Goal: Task Accomplishment & Management: Use online tool/utility

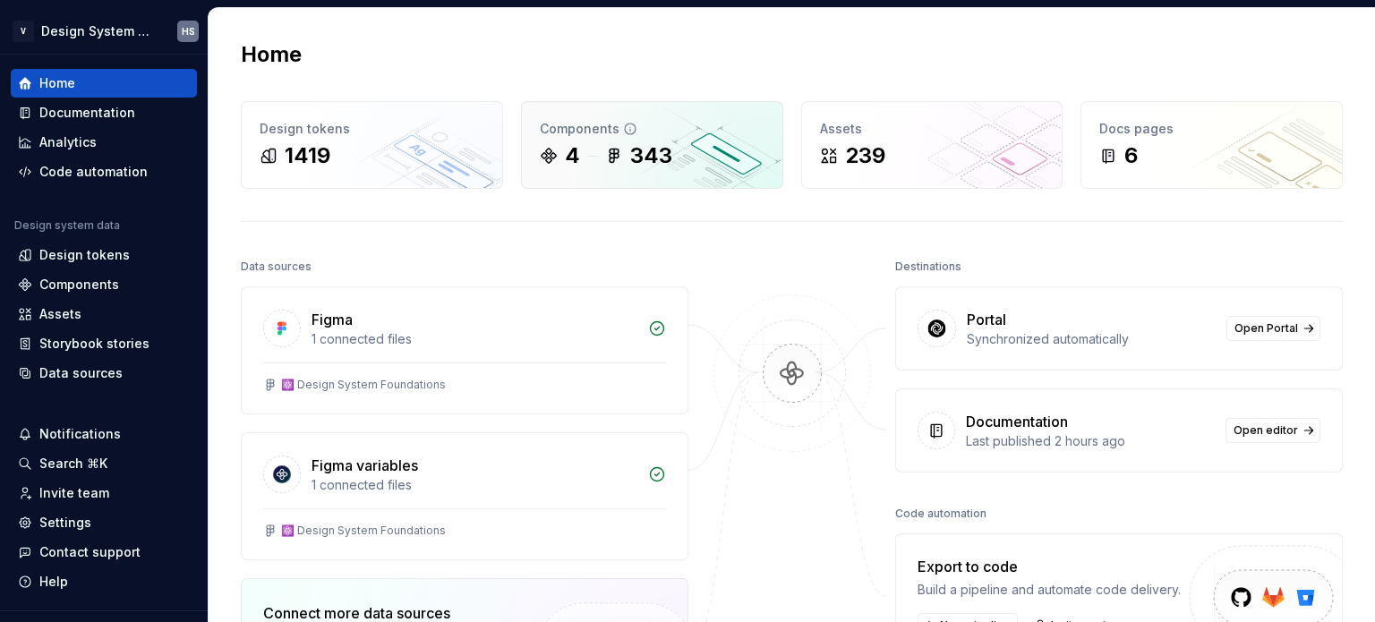
click at [575, 163] on div "4" at bounding box center [572, 155] width 15 height 29
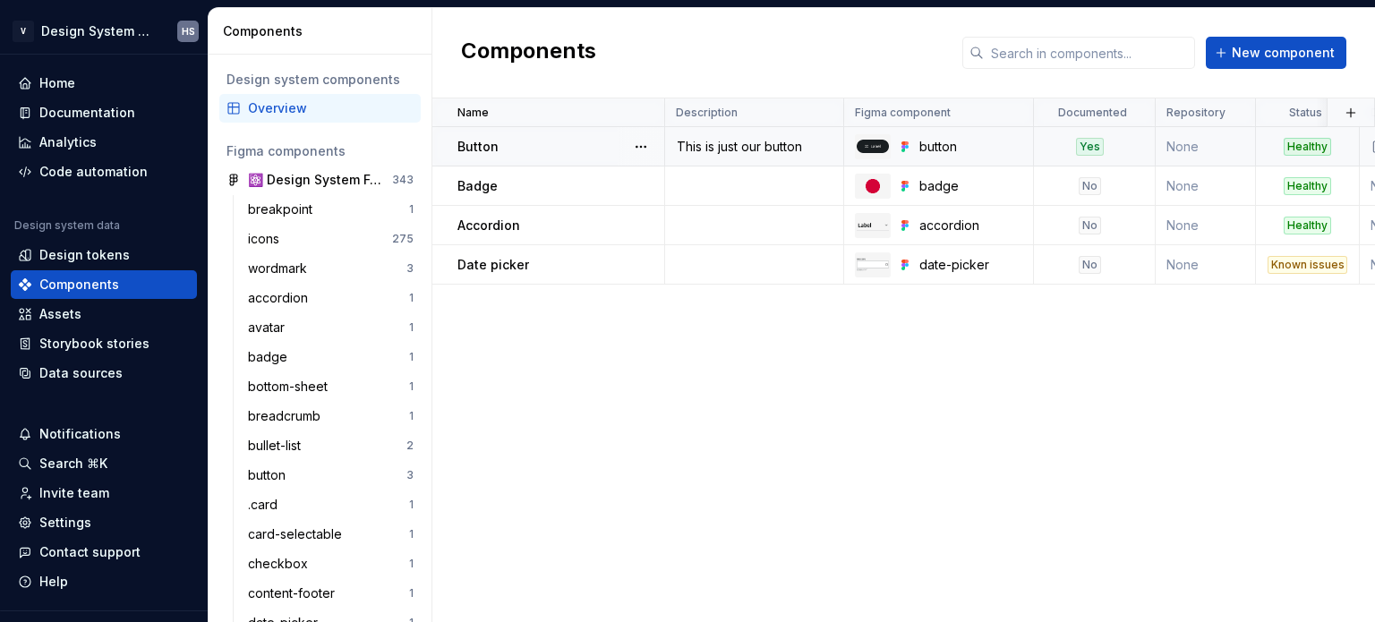
click at [706, 161] on td "This is just our button" at bounding box center [754, 146] width 179 height 39
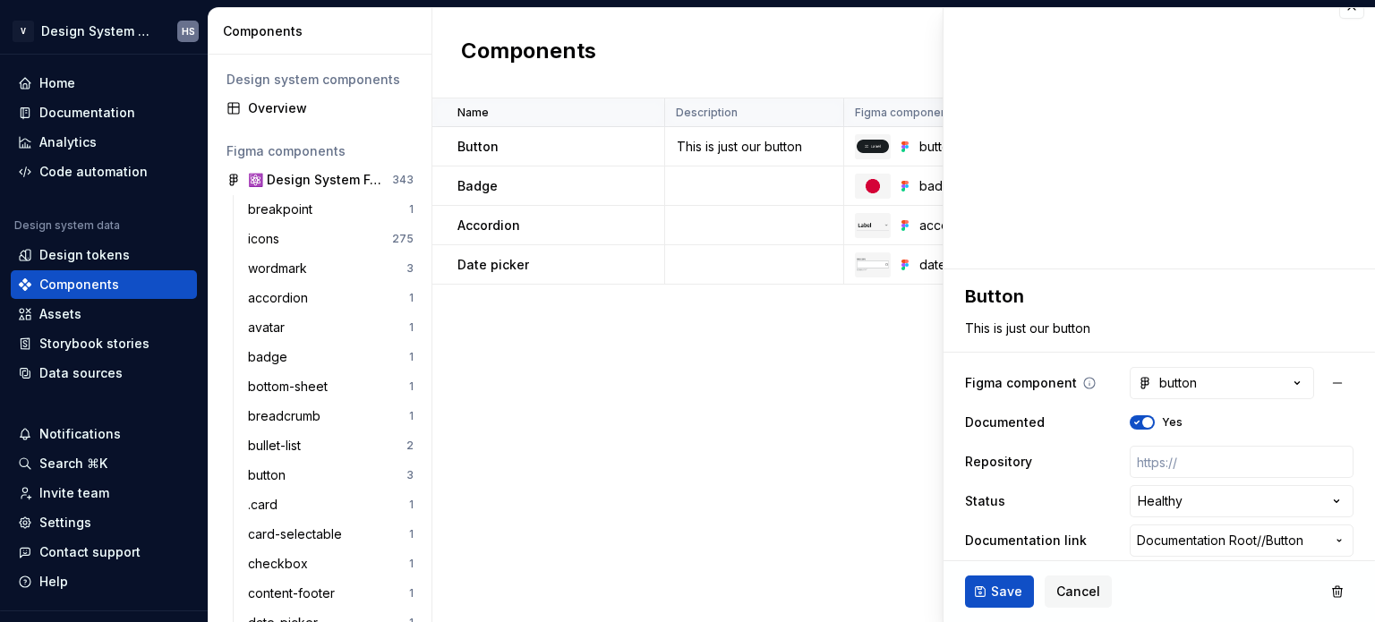
scroll to position [36, 0]
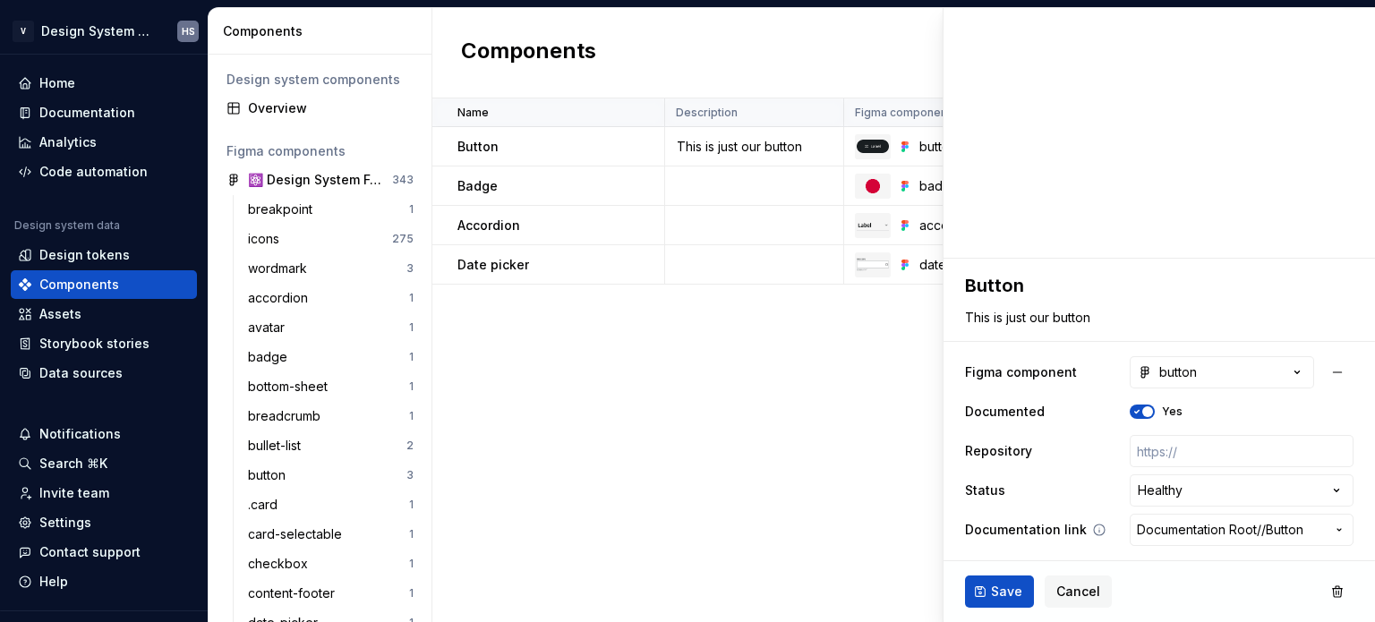
click at [1163, 533] on span "Documentation Root /" at bounding box center [1199, 530] width 124 height 18
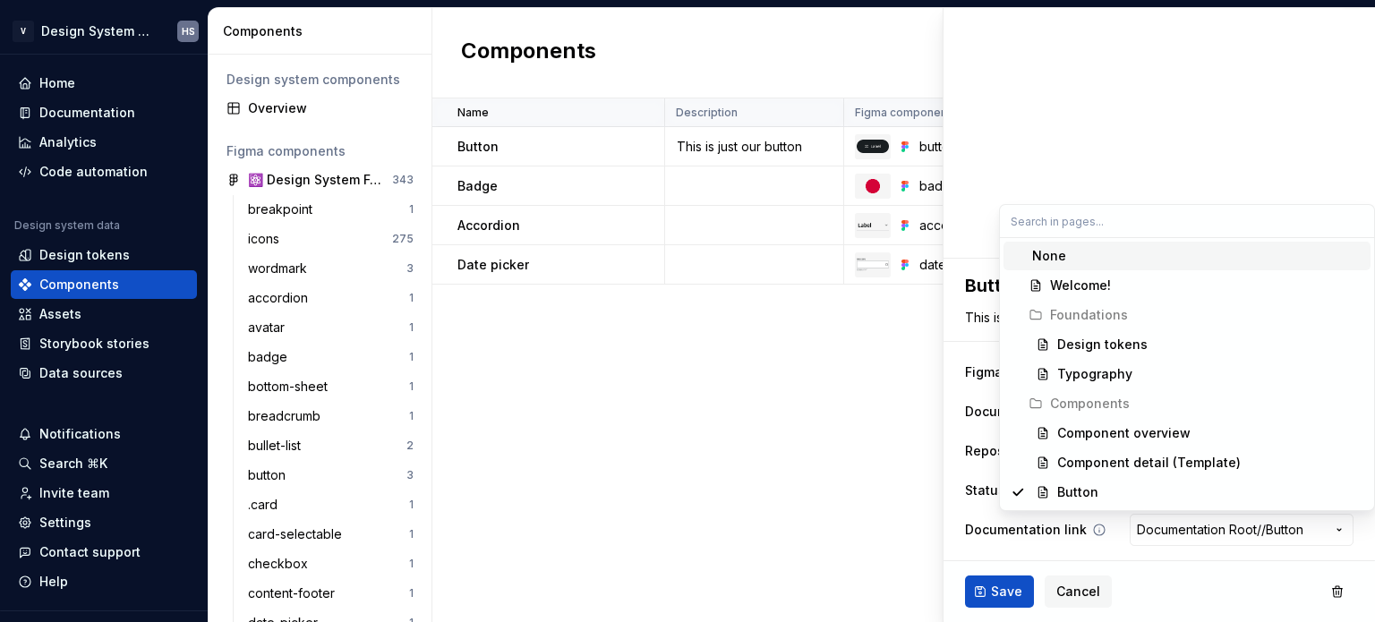
click at [1163, 533] on html "V Design System Web (DSW) HS Home Documentation Analytics Code automation Desig…" at bounding box center [687, 311] width 1375 height 622
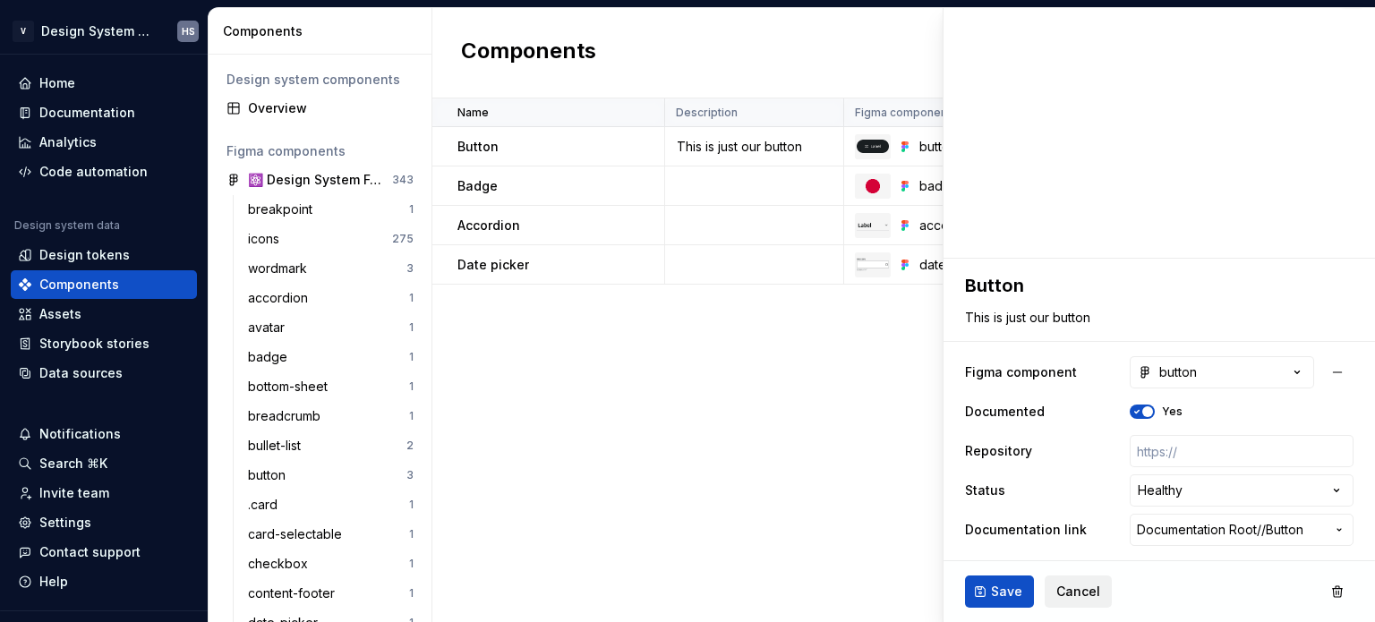
click at [1068, 589] on span "Cancel" at bounding box center [1079, 592] width 44 height 18
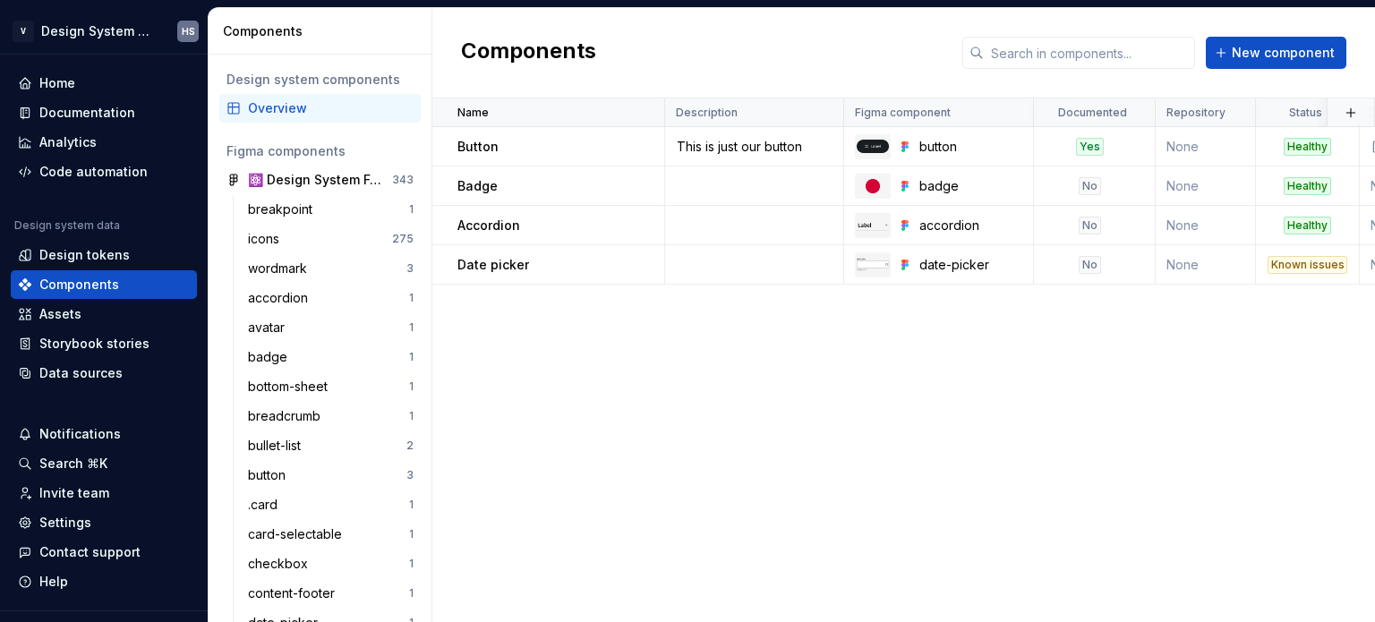
click at [296, 114] on div "Overview" at bounding box center [331, 108] width 166 height 18
click at [335, 209] on div "breakpoint" at bounding box center [328, 210] width 161 height 18
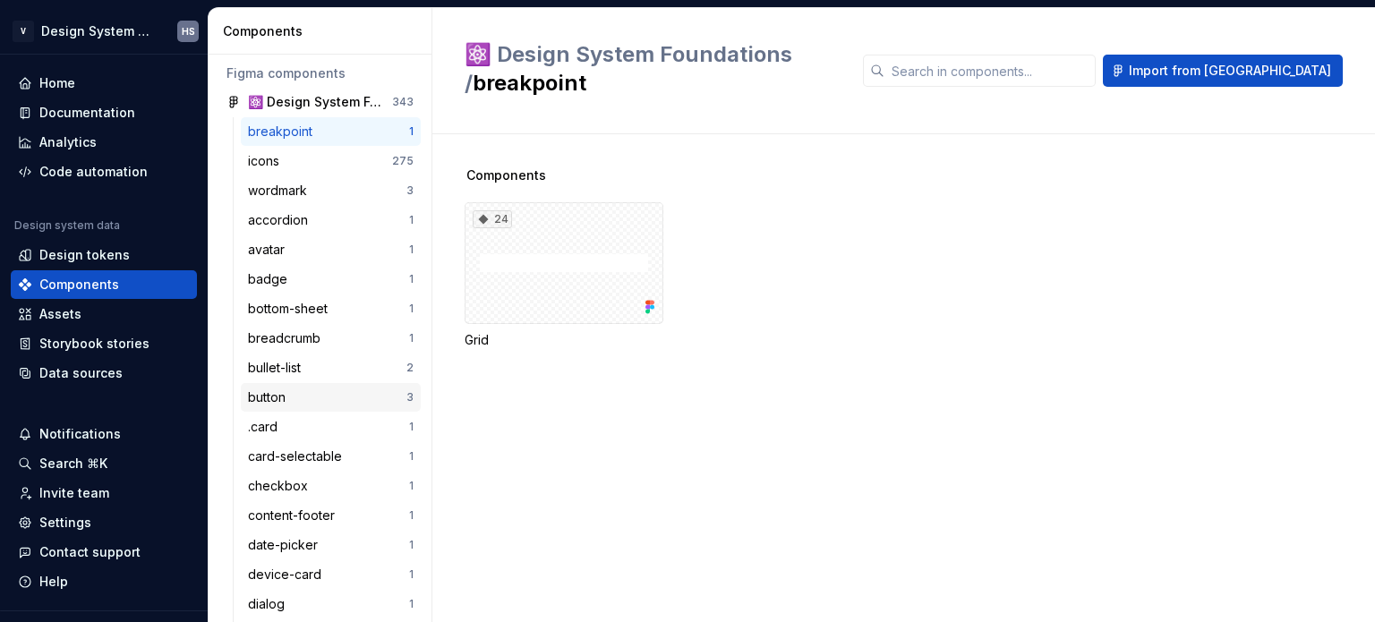
scroll to position [179, 0]
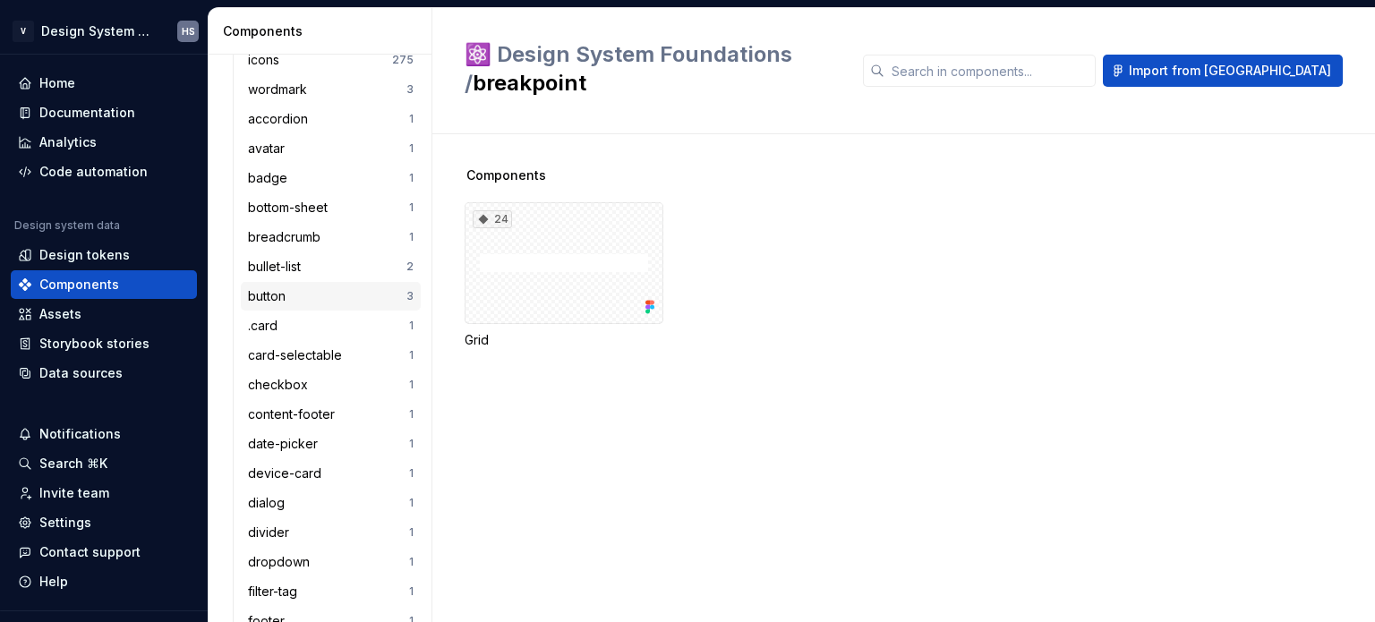
click at [290, 295] on div "button" at bounding box center [270, 296] width 45 height 18
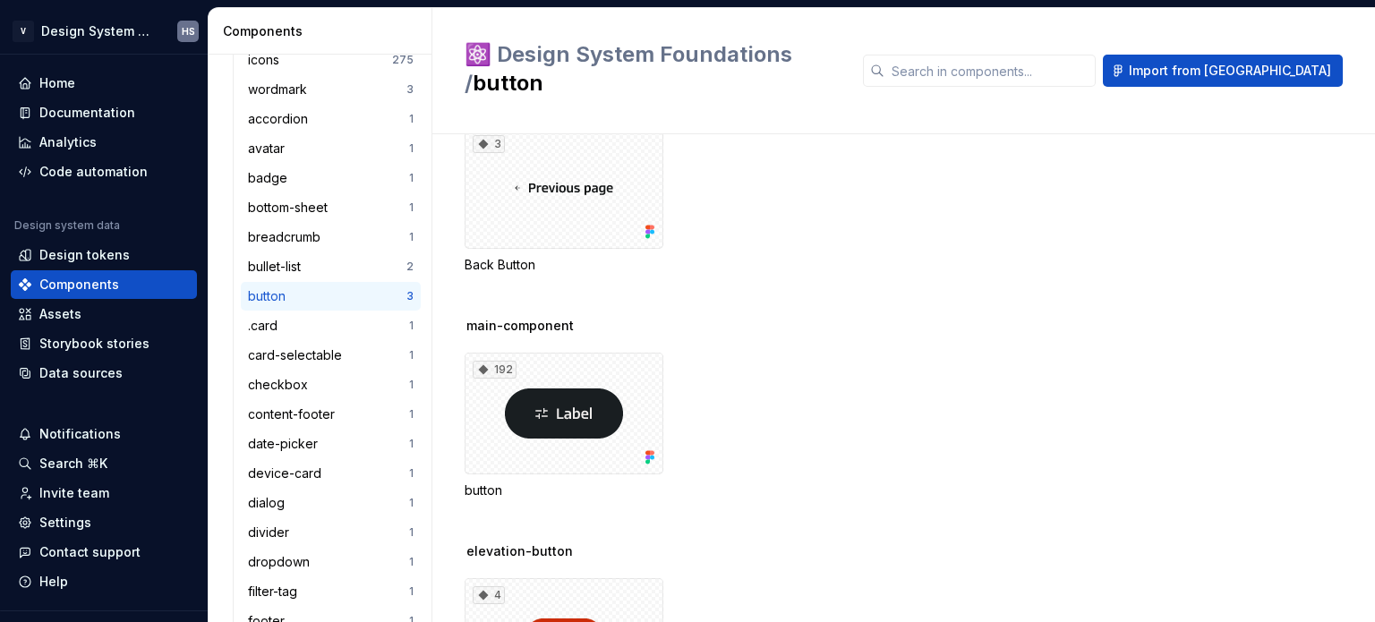
scroll to position [179, 0]
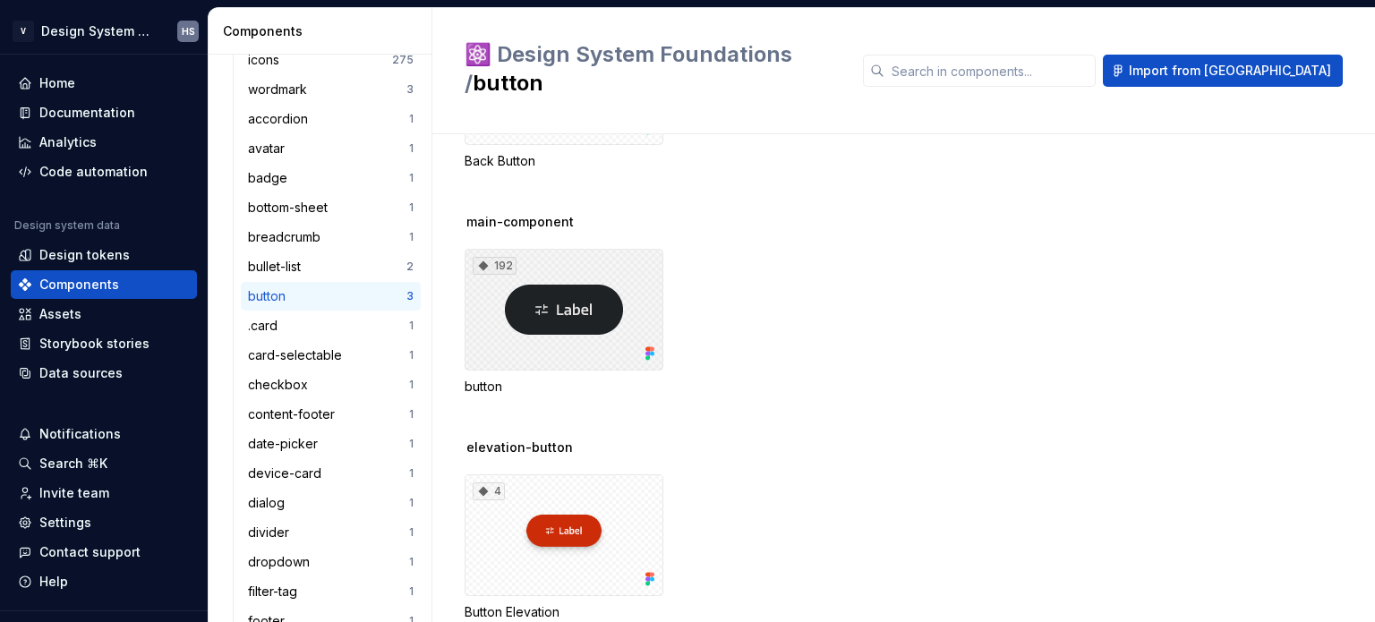
click at [584, 311] on div "192" at bounding box center [564, 310] width 199 height 122
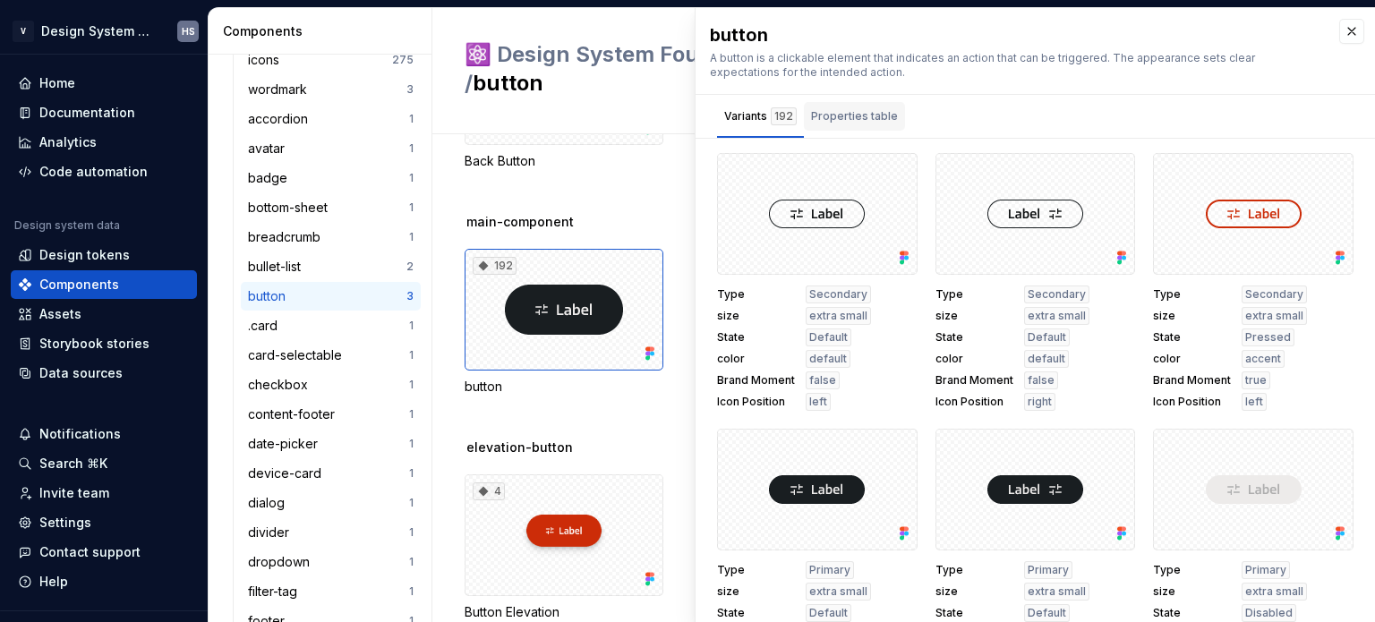
click at [872, 121] on div "Properties table" at bounding box center [854, 116] width 87 height 18
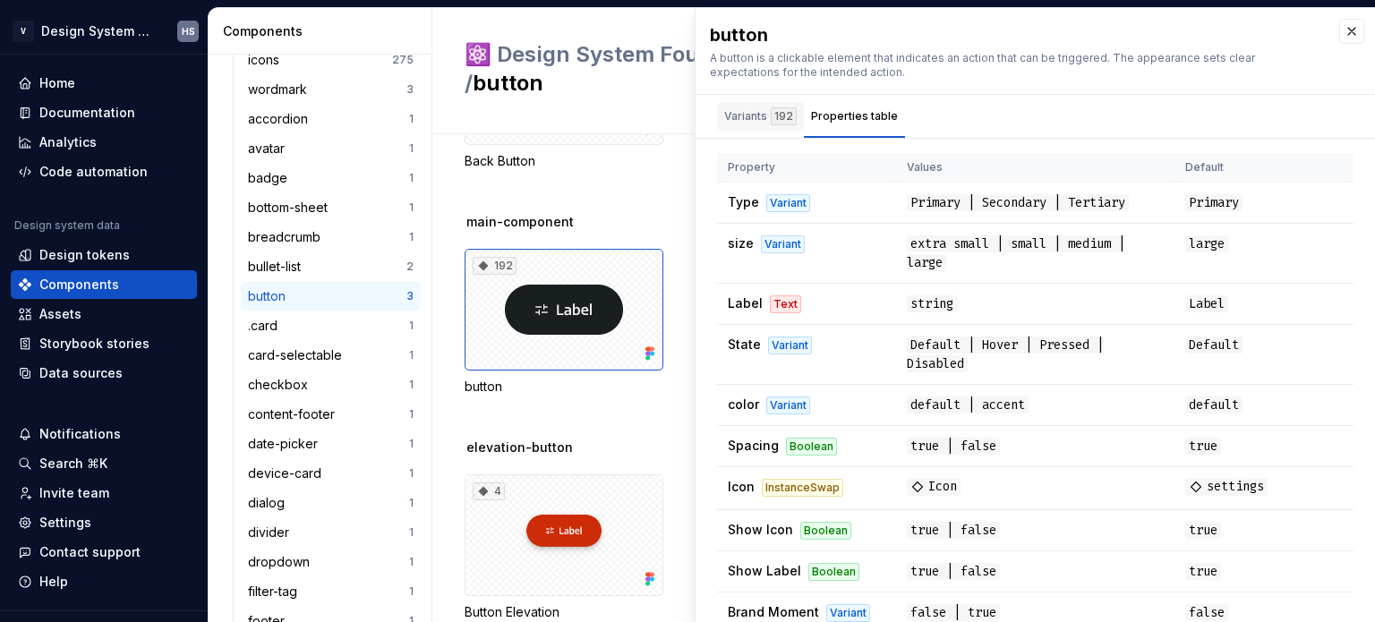
click at [762, 114] on div "Variants 192" at bounding box center [760, 116] width 73 height 18
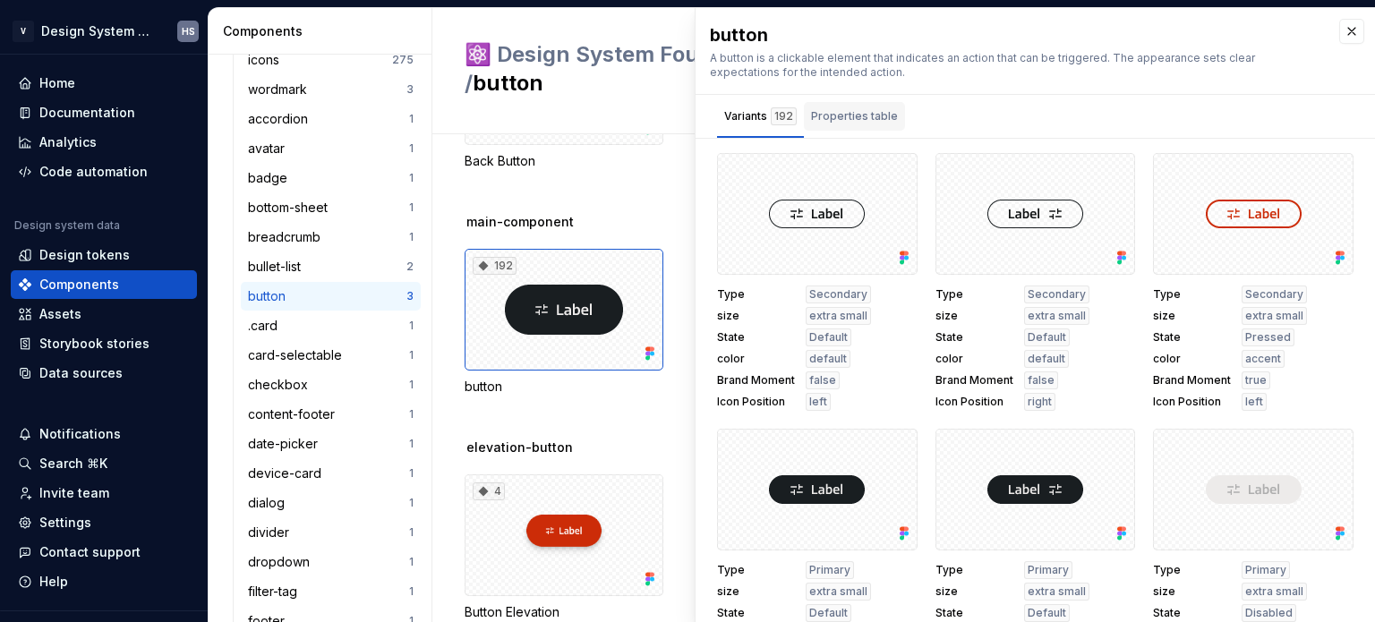
click at [845, 114] on div "Properties table" at bounding box center [854, 116] width 87 height 18
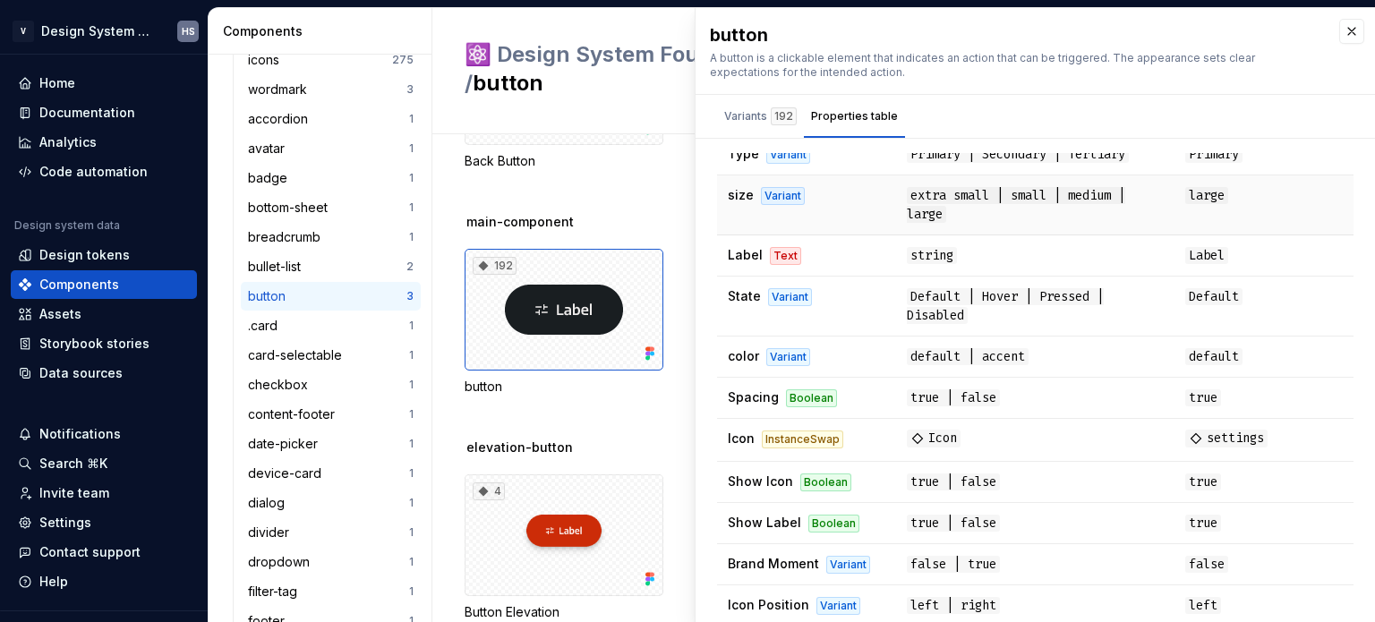
scroll to position [75, 0]
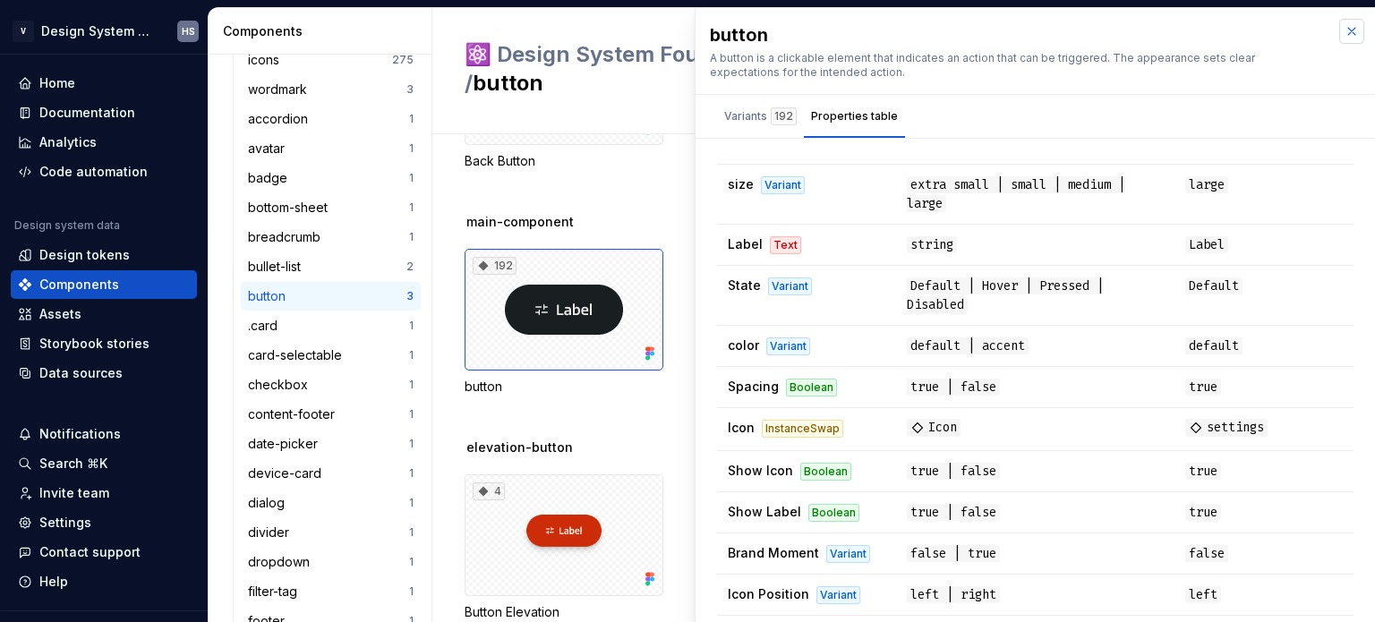
click at [1340, 39] on button "button" at bounding box center [1352, 31] width 25 height 25
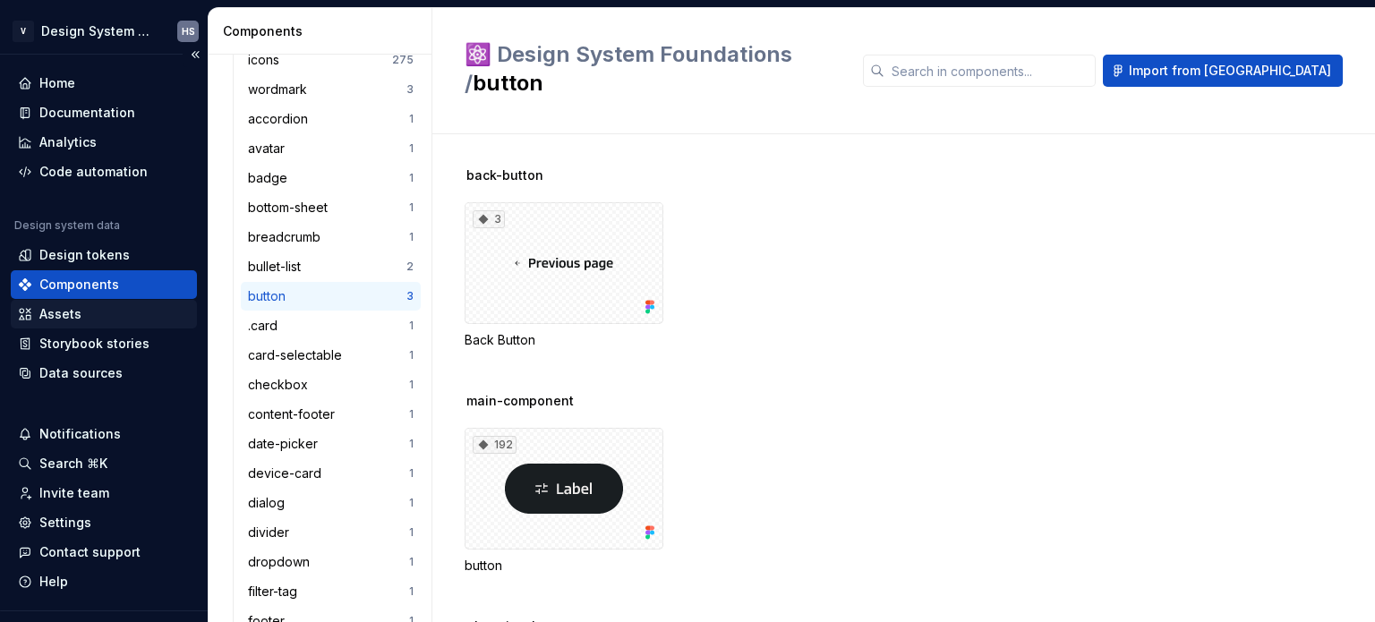
click at [61, 318] on div "Assets" at bounding box center [60, 314] width 42 height 18
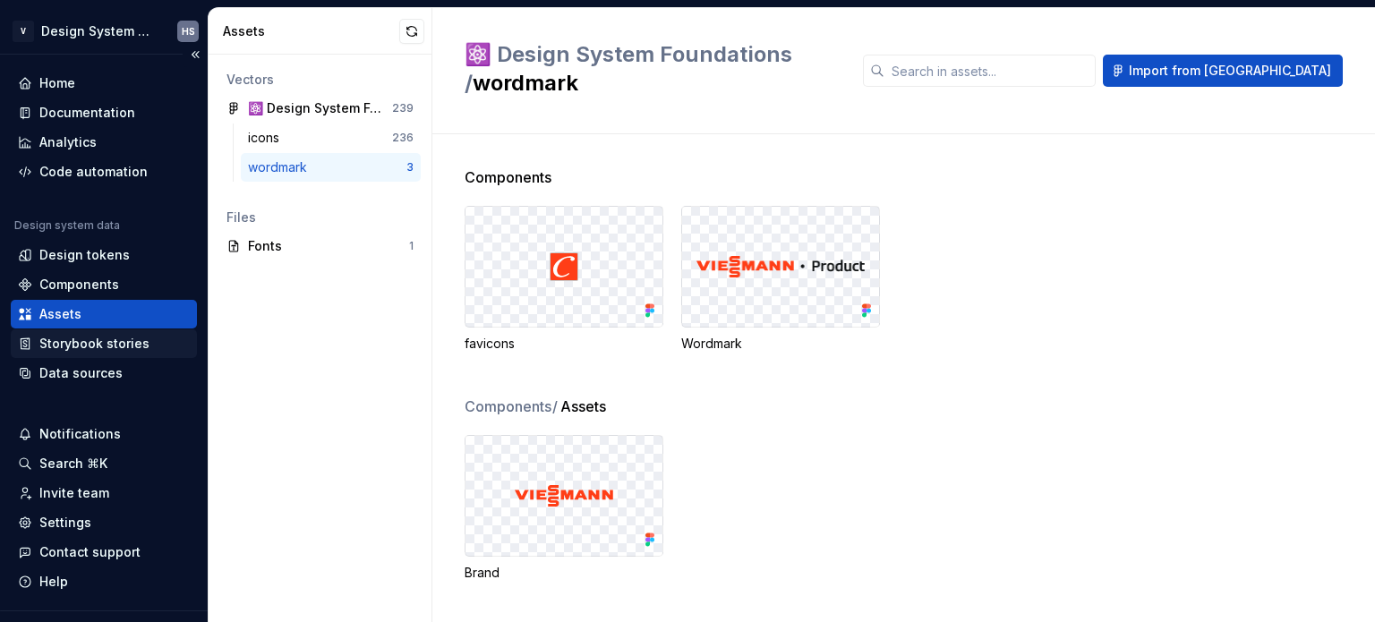
click at [82, 338] on div "Storybook stories" at bounding box center [94, 344] width 110 height 18
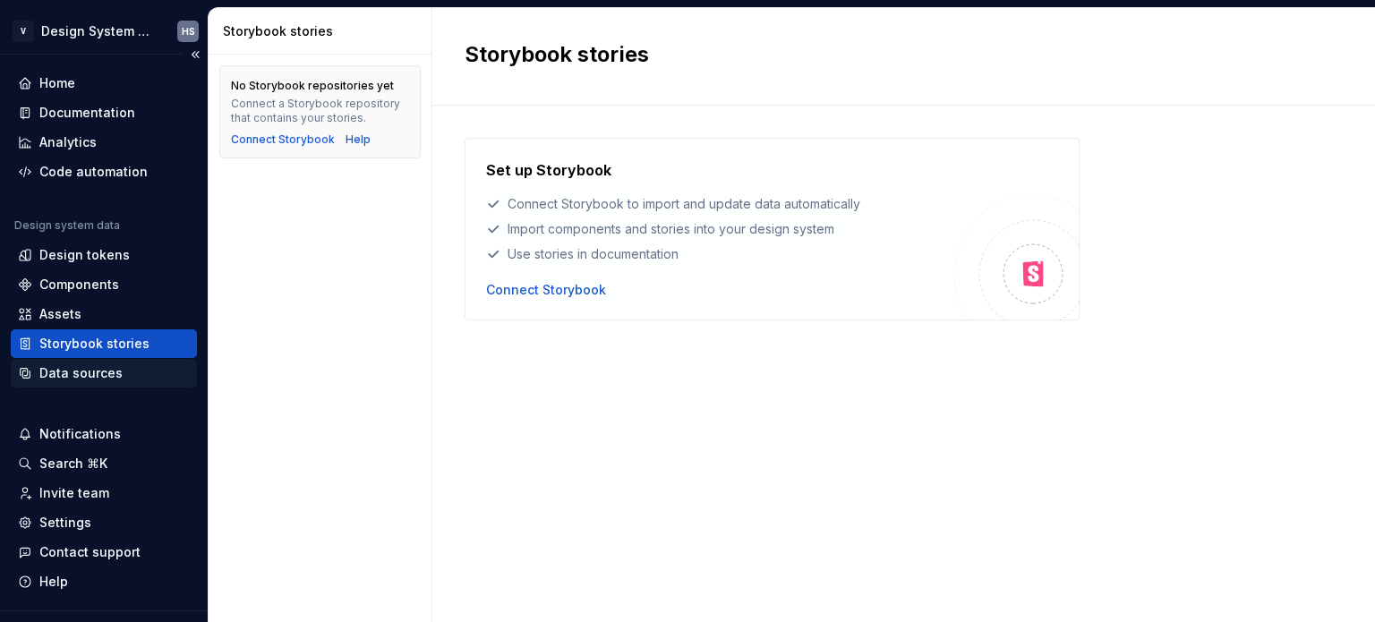
click at [73, 367] on div "Data sources" at bounding box center [80, 373] width 83 height 18
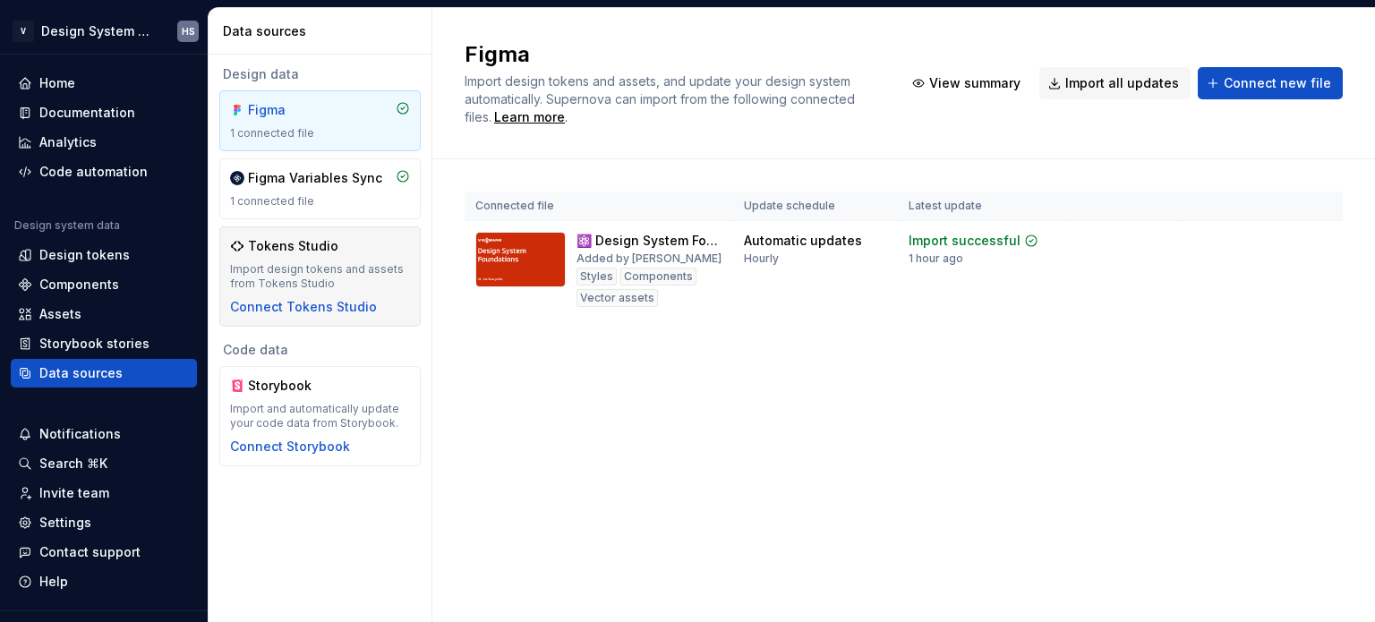
click at [345, 262] on div "Import design tokens and assets from Tokens Studio" at bounding box center [320, 276] width 180 height 29
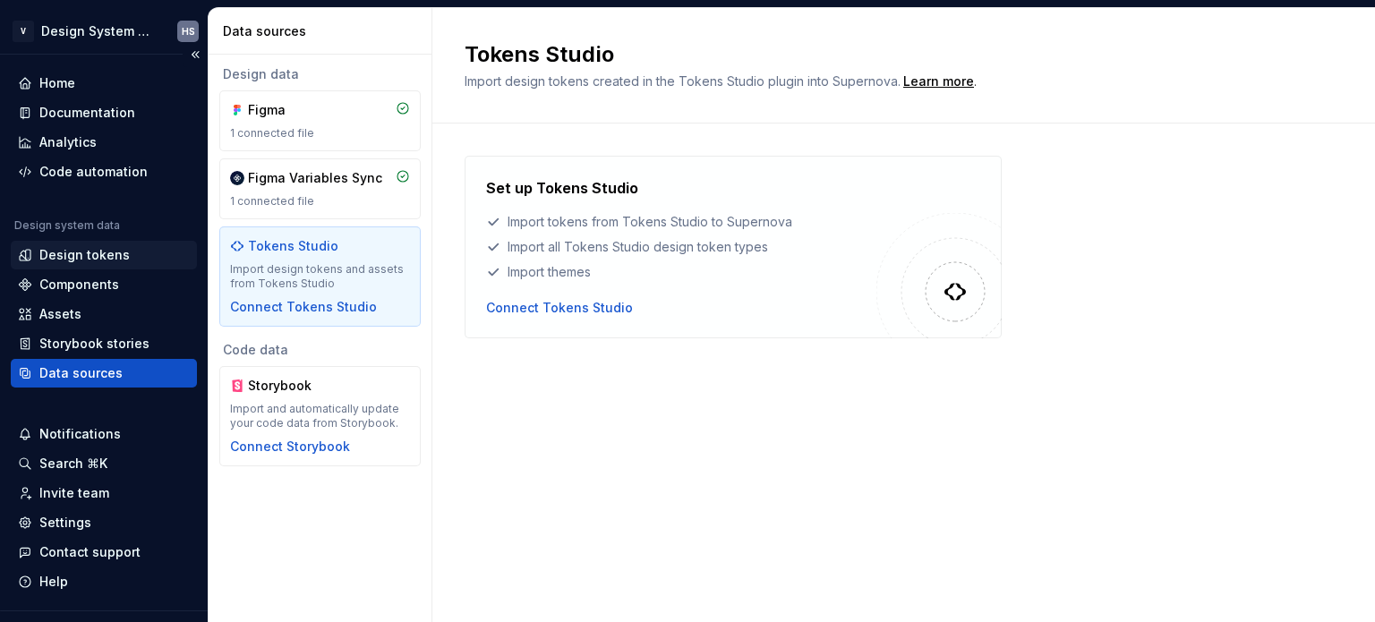
click at [71, 263] on div "Design tokens" at bounding box center [84, 255] width 90 height 18
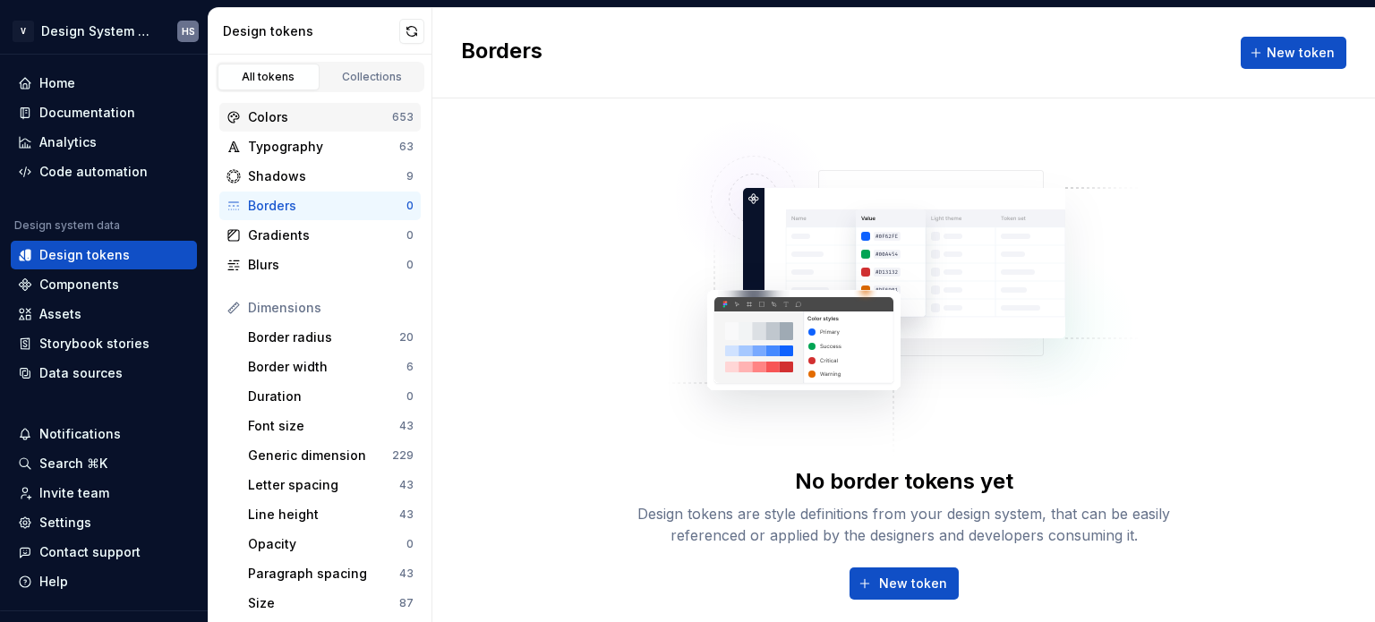
click at [333, 124] on div "Colors" at bounding box center [320, 117] width 144 height 18
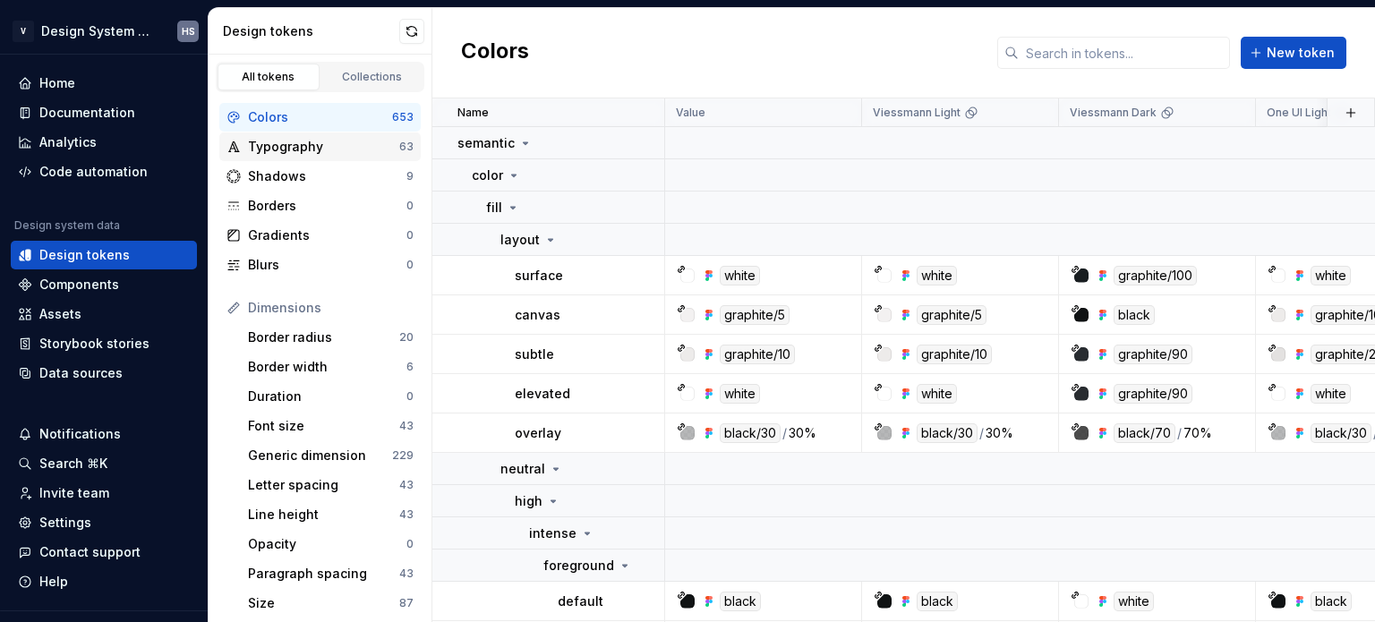
click at [322, 149] on div "Typography" at bounding box center [323, 147] width 151 height 18
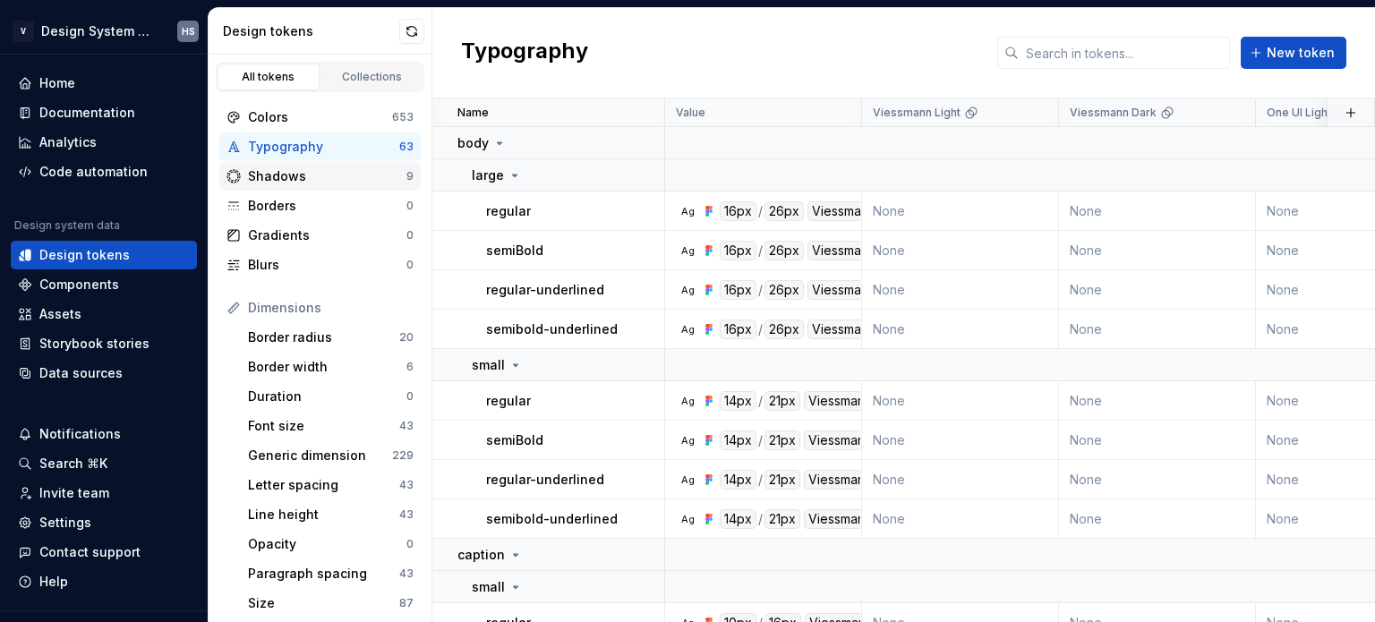
click at [340, 169] on div "Shadows" at bounding box center [327, 176] width 158 height 18
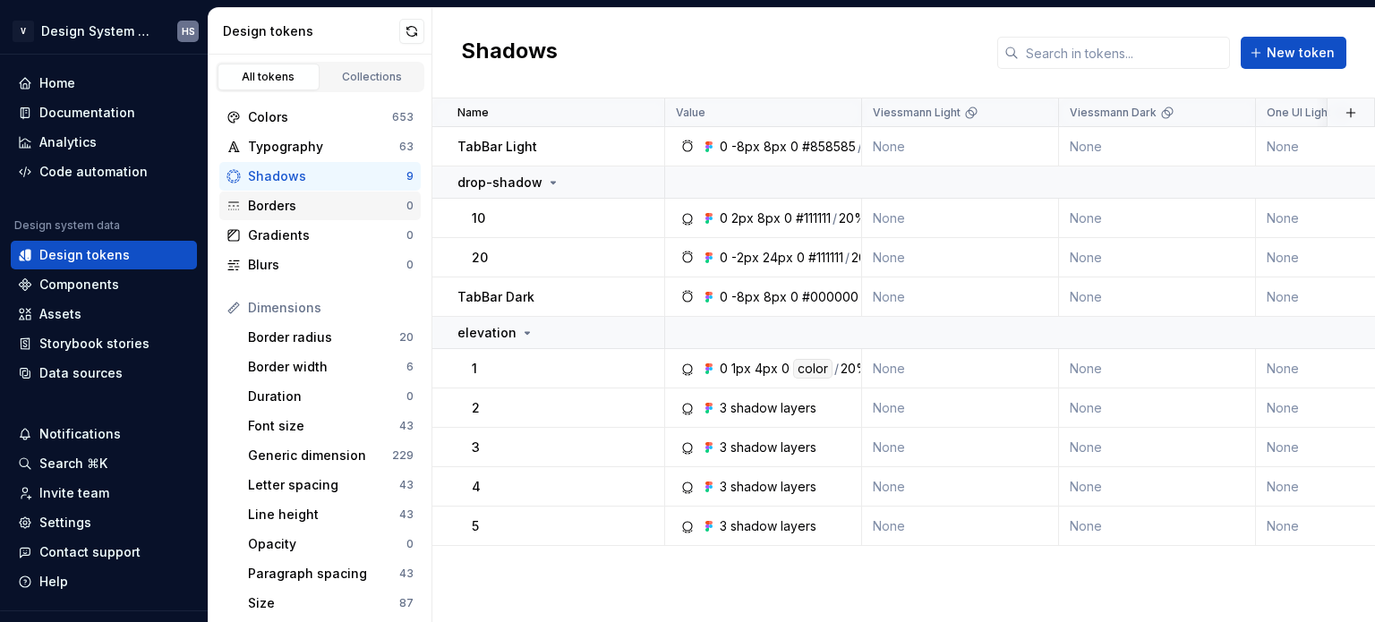
click at [347, 204] on div "Borders" at bounding box center [327, 206] width 158 height 18
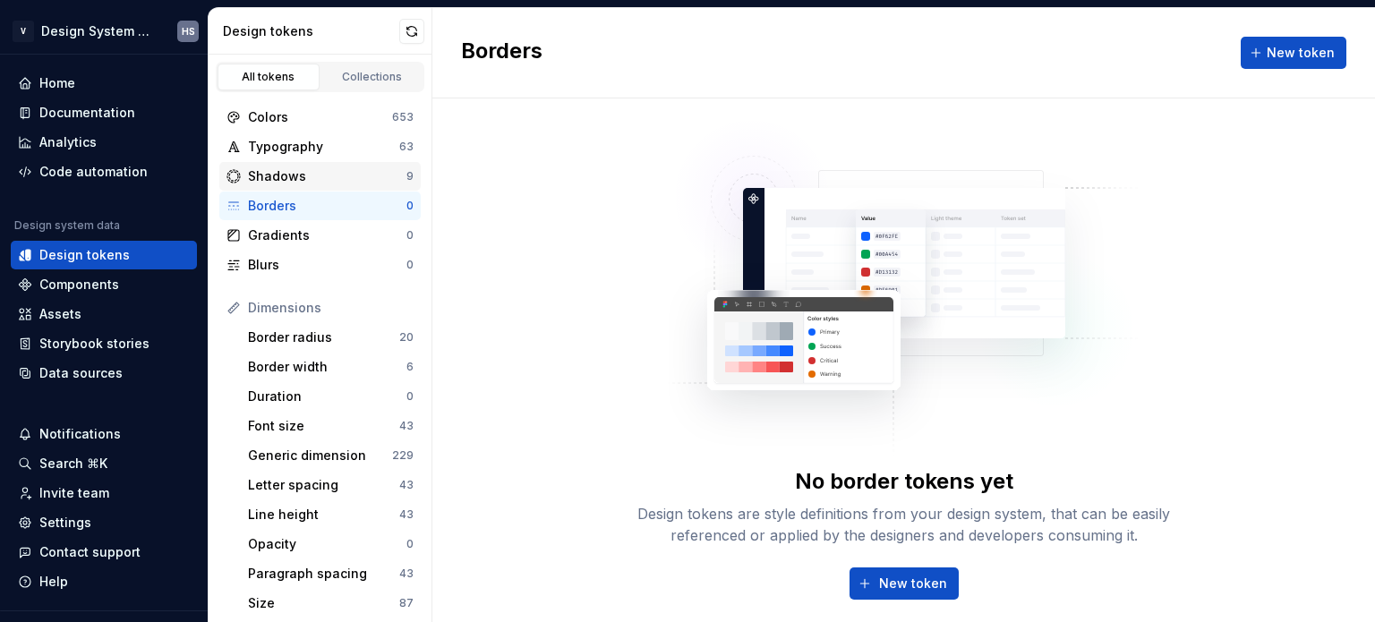
click at [347, 185] on div "Shadows 9" at bounding box center [319, 176] width 201 height 29
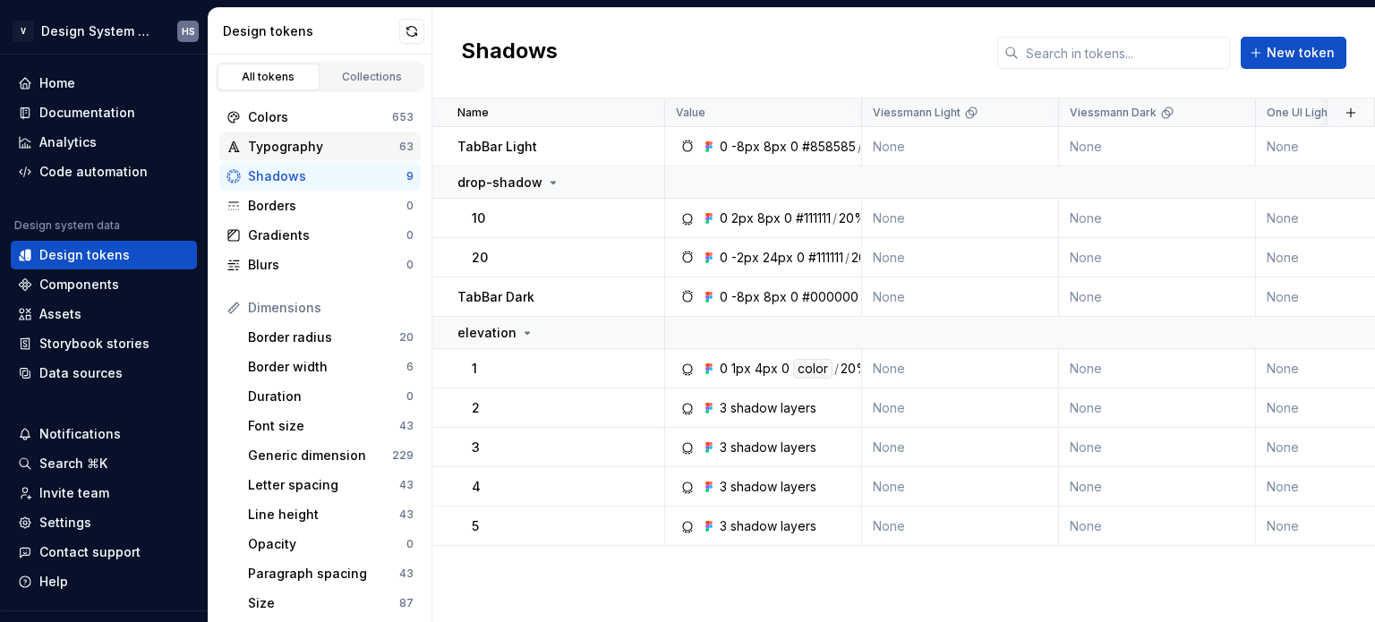
click at [351, 147] on div "Typography" at bounding box center [323, 147] width 151 height 18
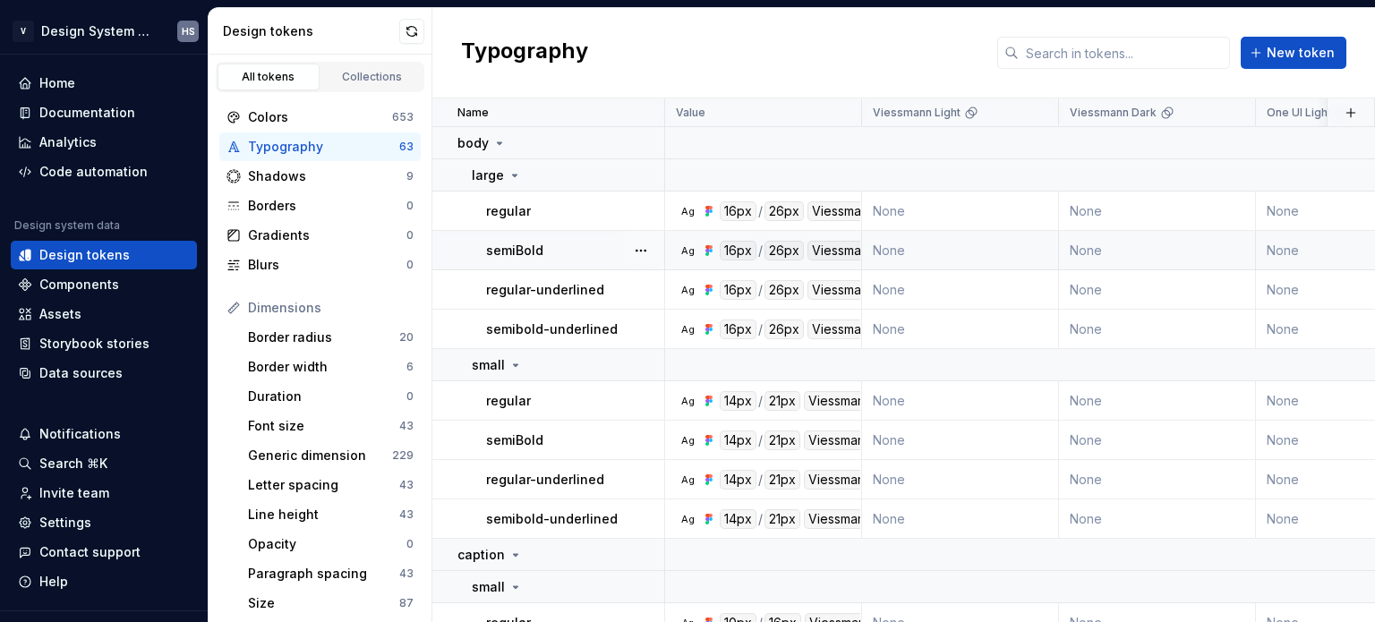
click at [559, 248] on div "semiBold" at bounding box center [574, 251] width 177 height 18
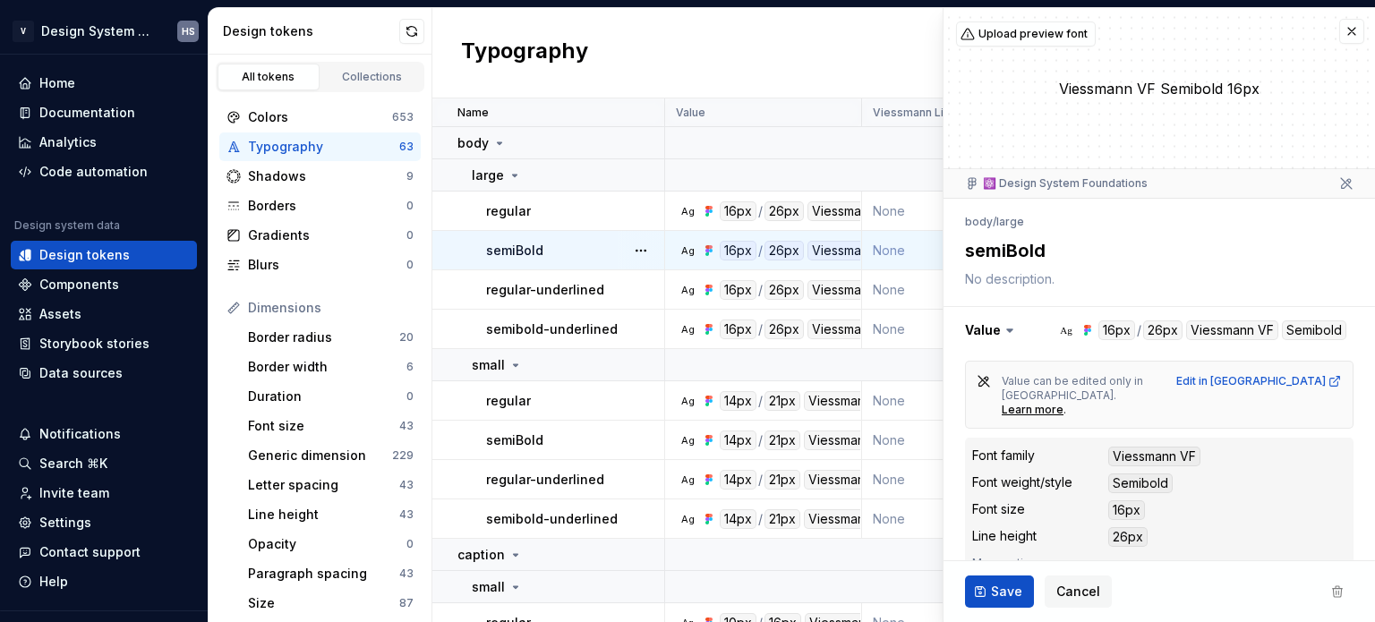
scroll to position [179, 0]
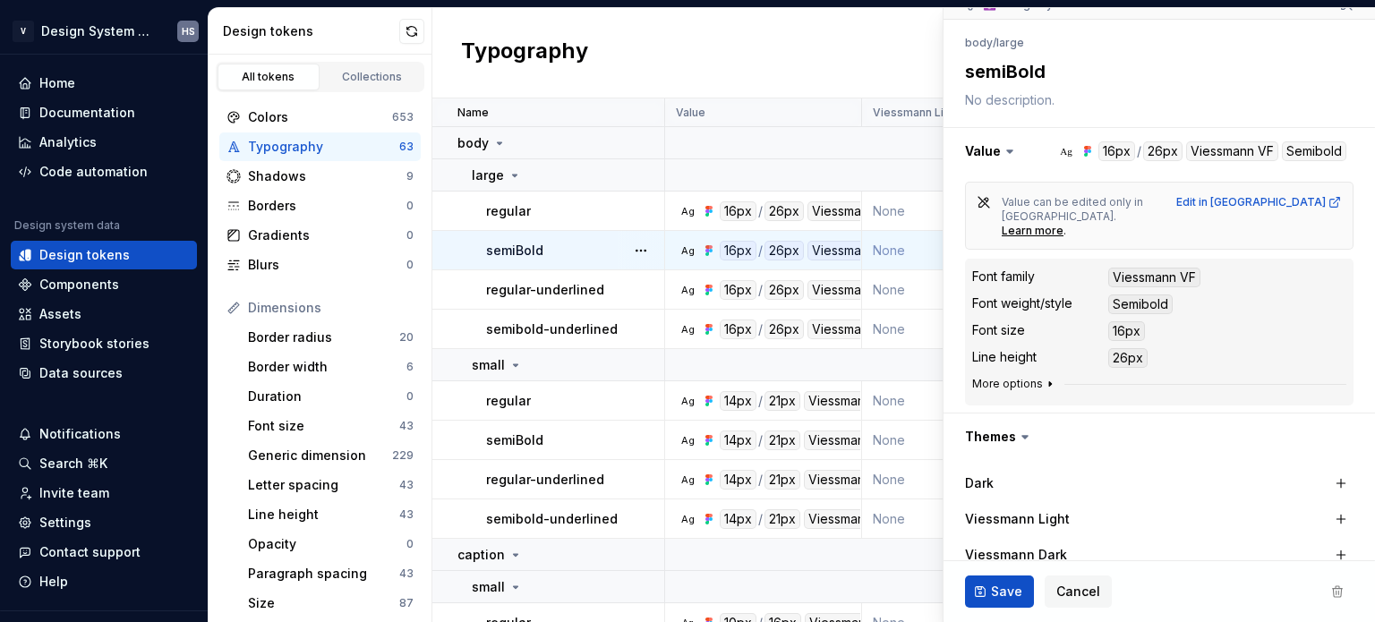
click at [1036, 377] on button "More options" at bounding box center [1014, 384] width 85 height 14
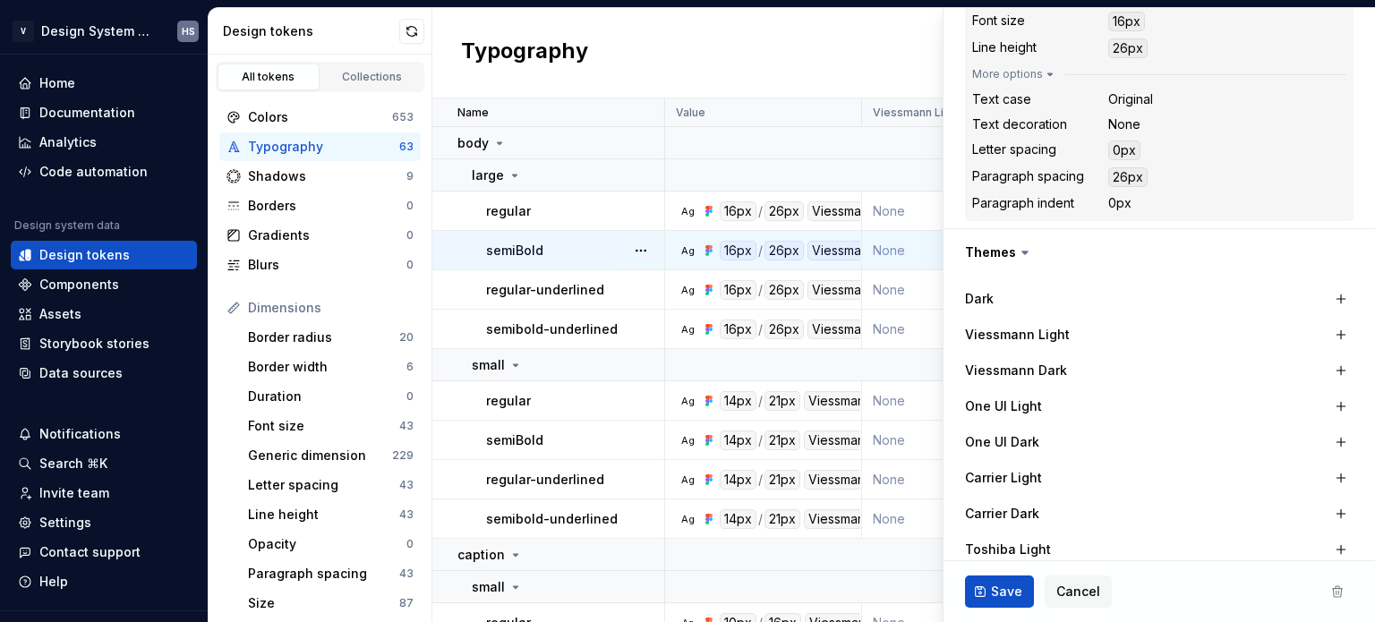
scroll to position [537, 0]
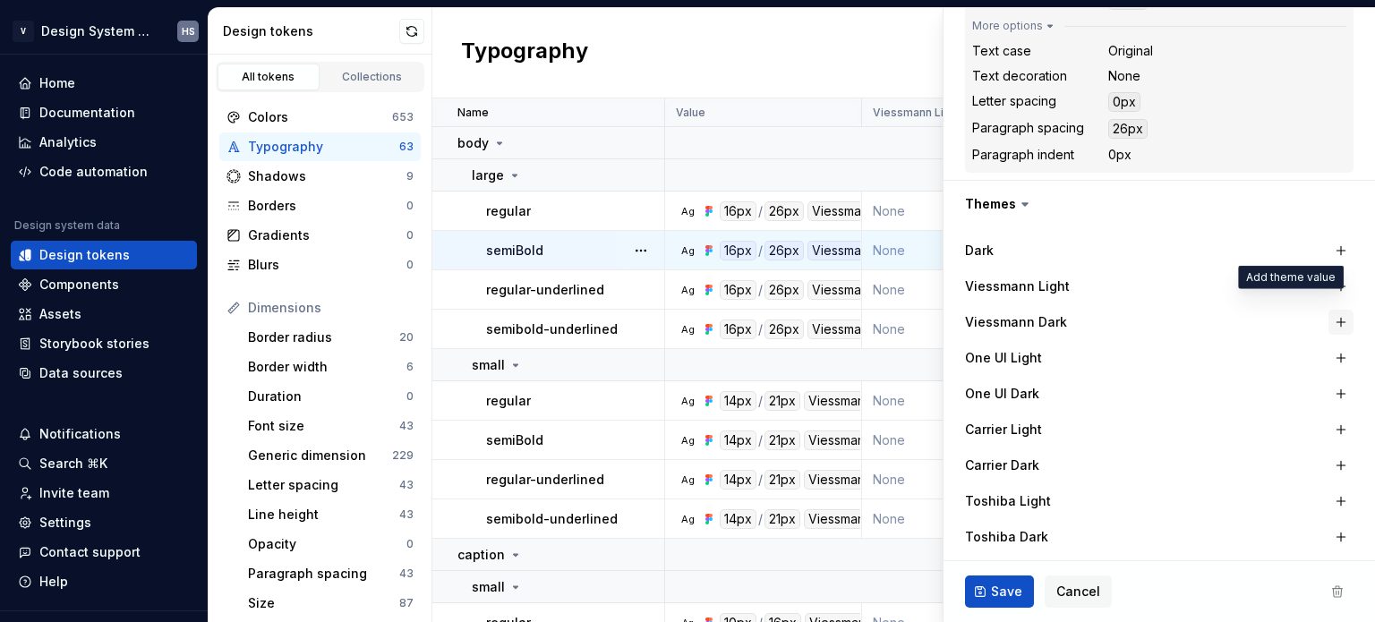
click at [1329, 310] on button "button" at bounding box center [1341, 322] width 25 height 25
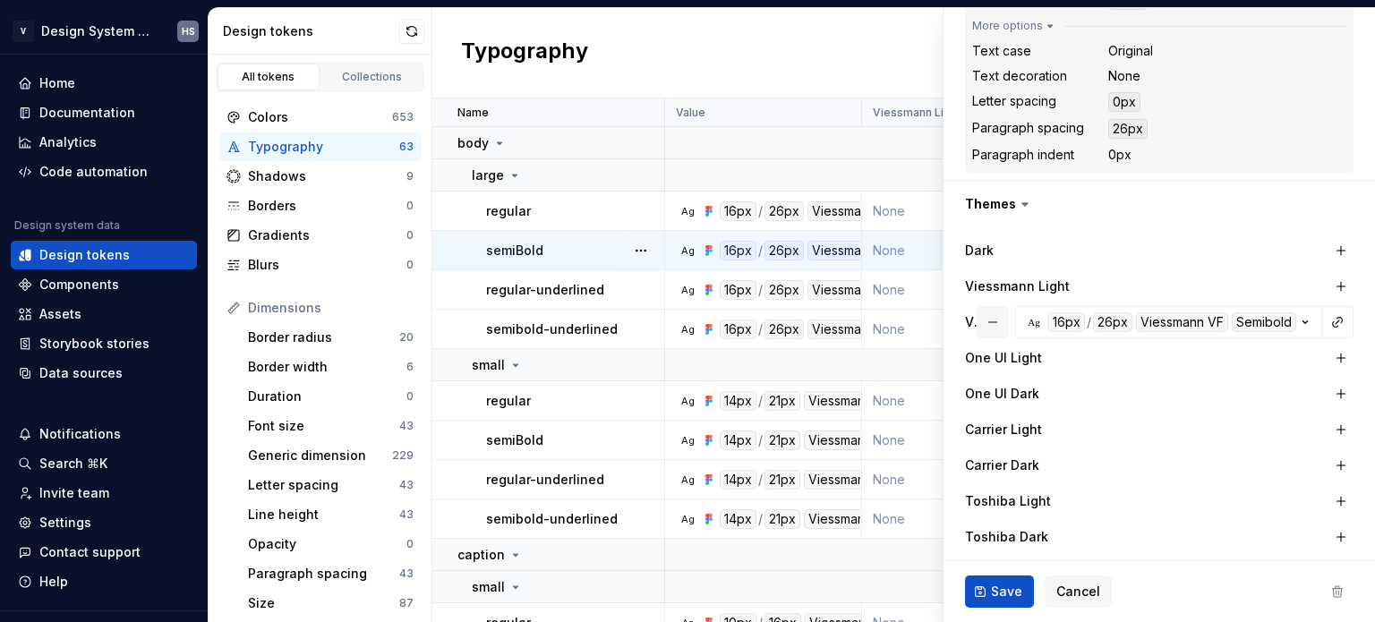
click at [977, 306] on button "button" at bounding box center [993, 322] width 32 height 32
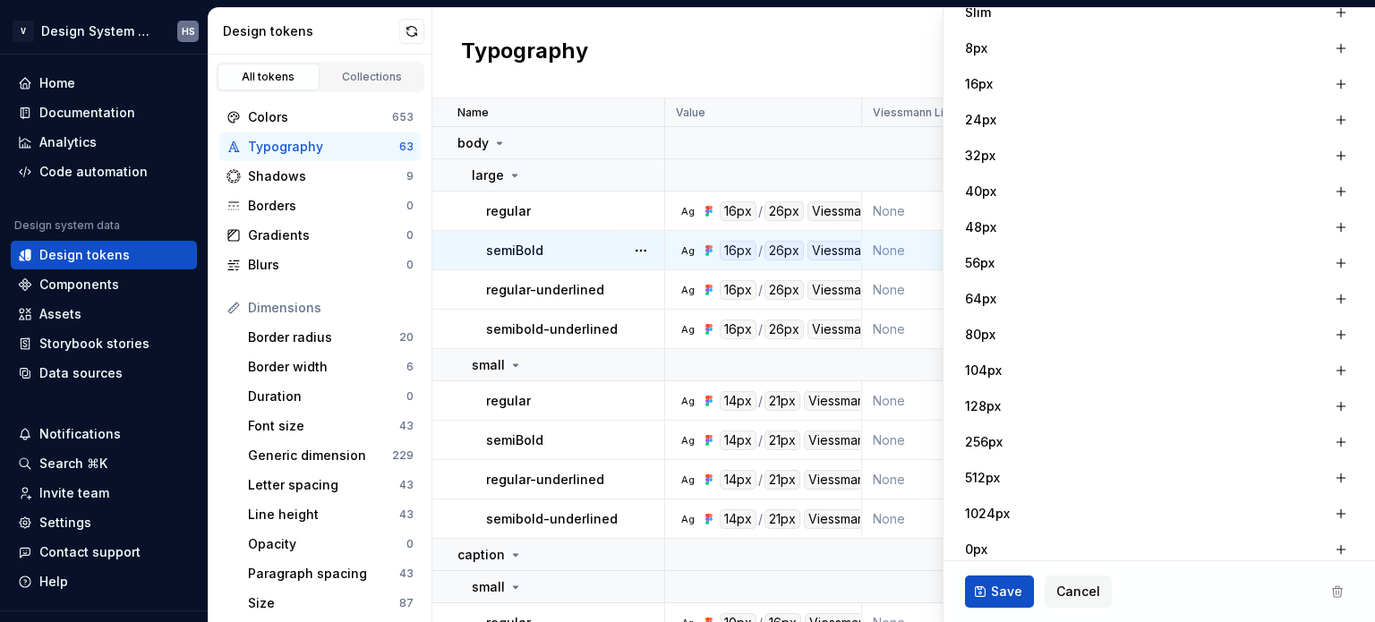
scroll to position [1531, 0]
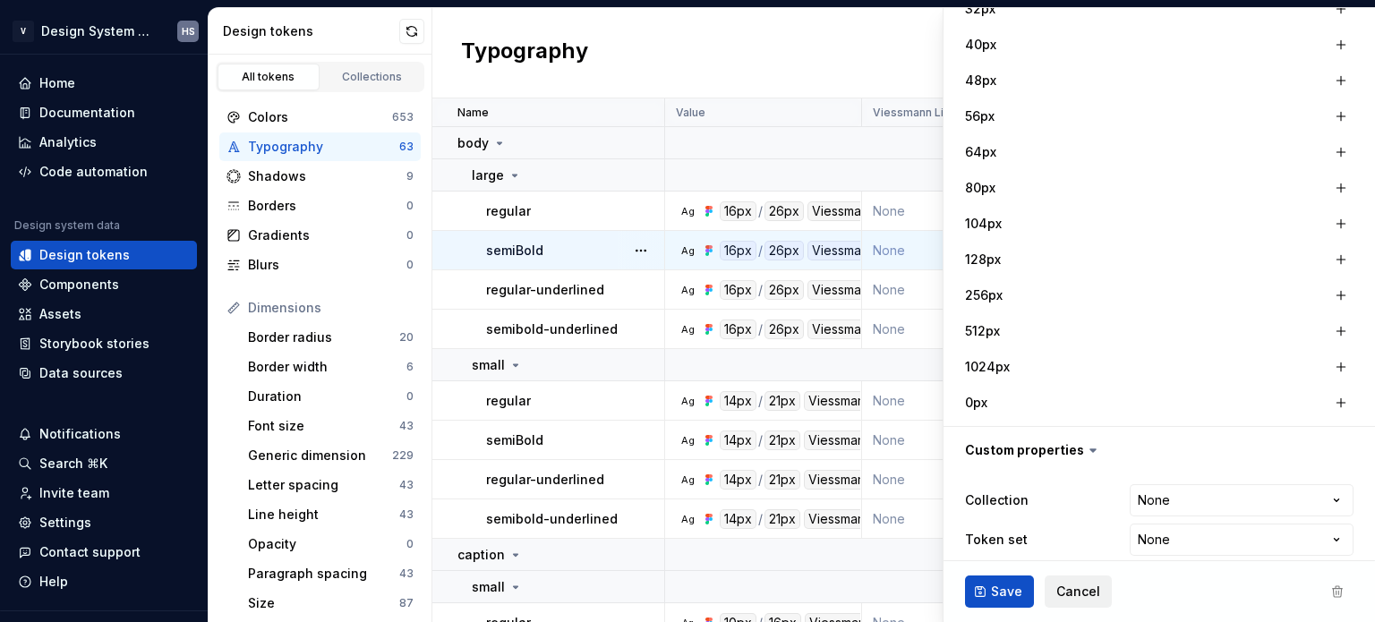
click at [1089, 596] on span "Cancel" at bounding box center [1079, 592] width 44 height 18
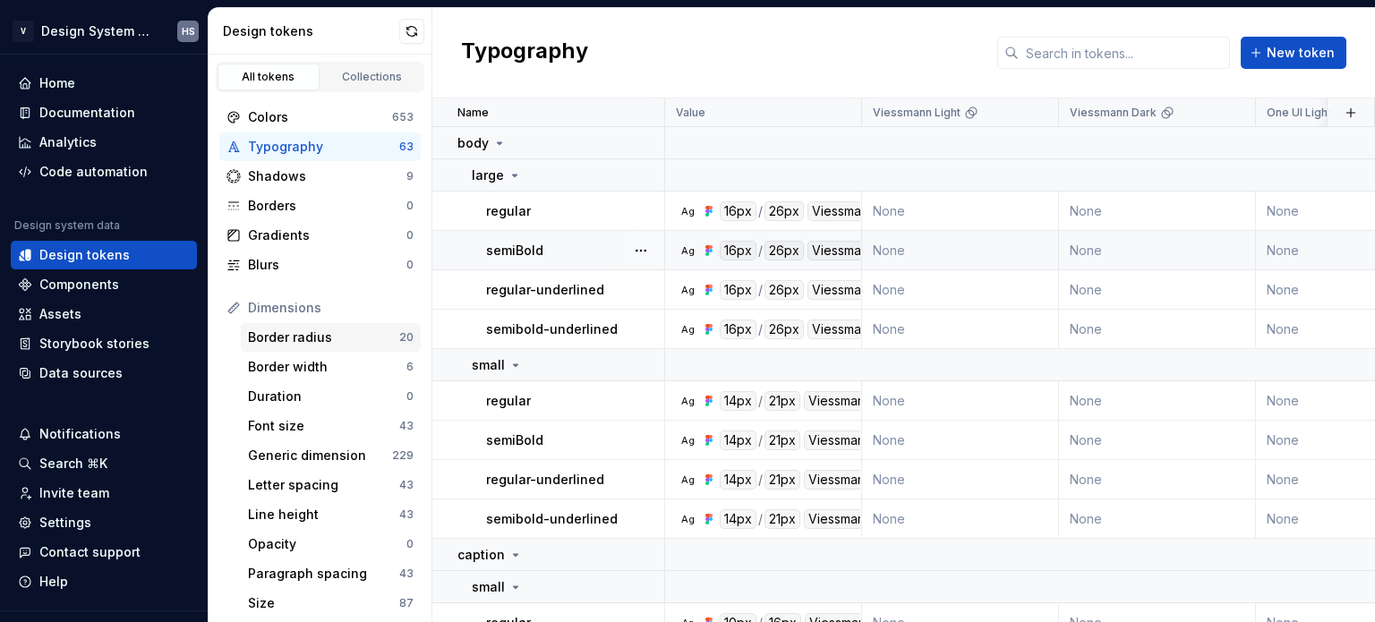
scroll to position [357, 0]
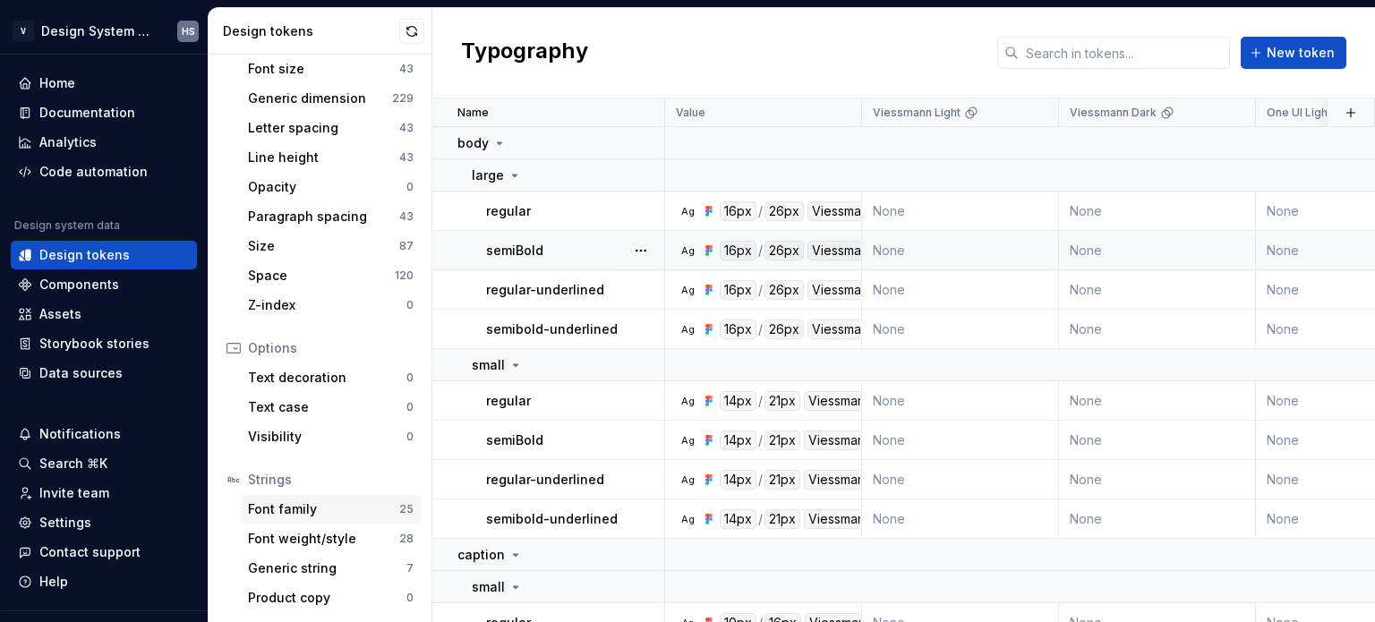
click at [324, 520] on div "Font family 25" at bounding box center [331, 509] width 180 height 29
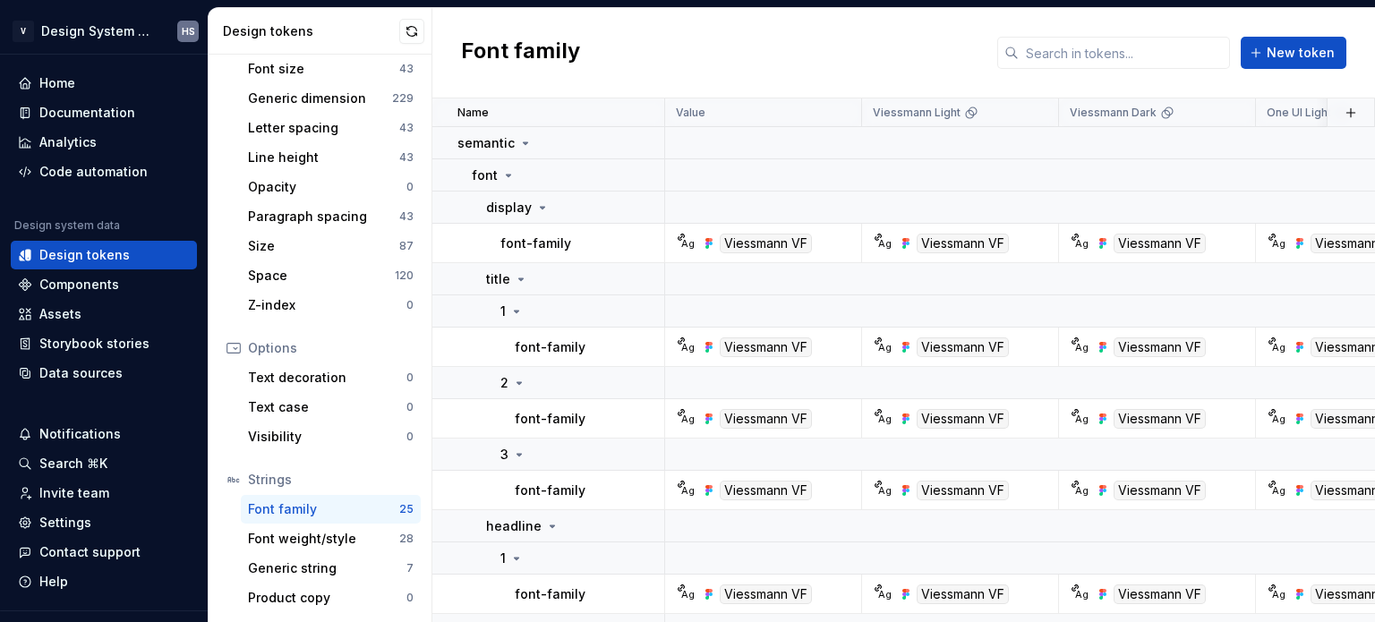
scroll to position [358, 0]
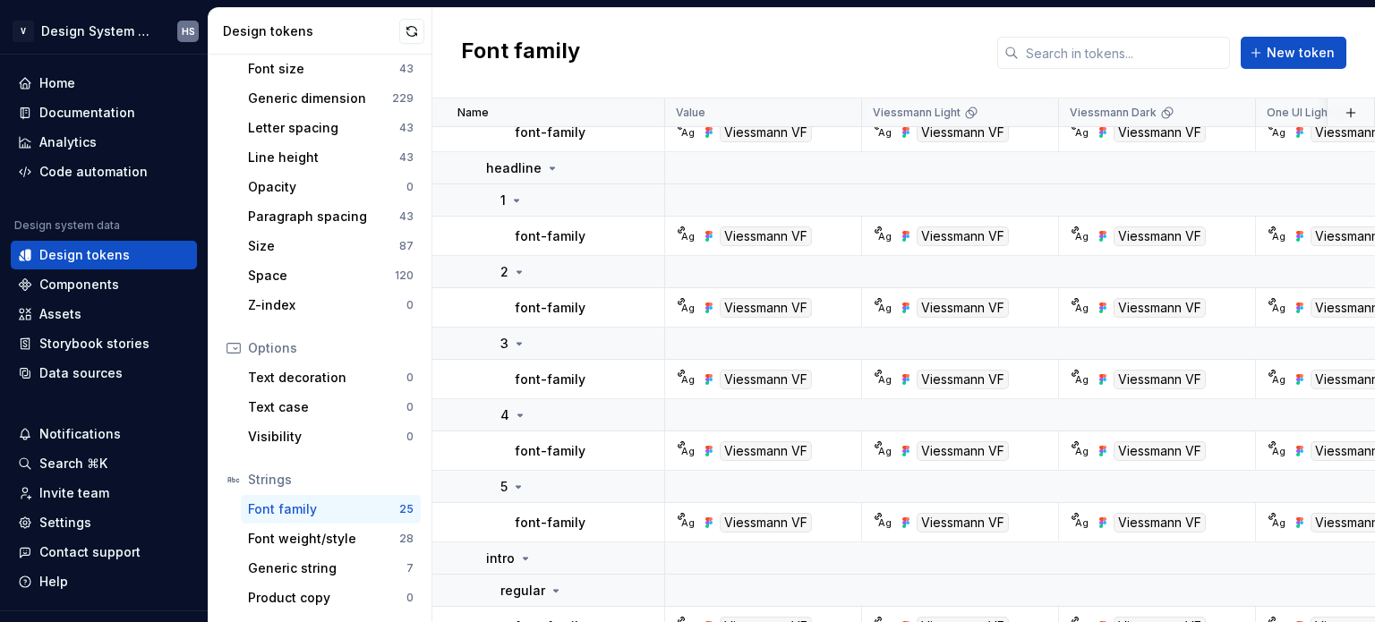
click at [342, 552] on div "Strings Font family 25 Font weight/style 28 Generic string 7 Product copy 0" at bounding box center [319, 539] width 201 height 147
click at [340, 560] on div "Generic string" at bounding box center [327, 569] width 158 height 18
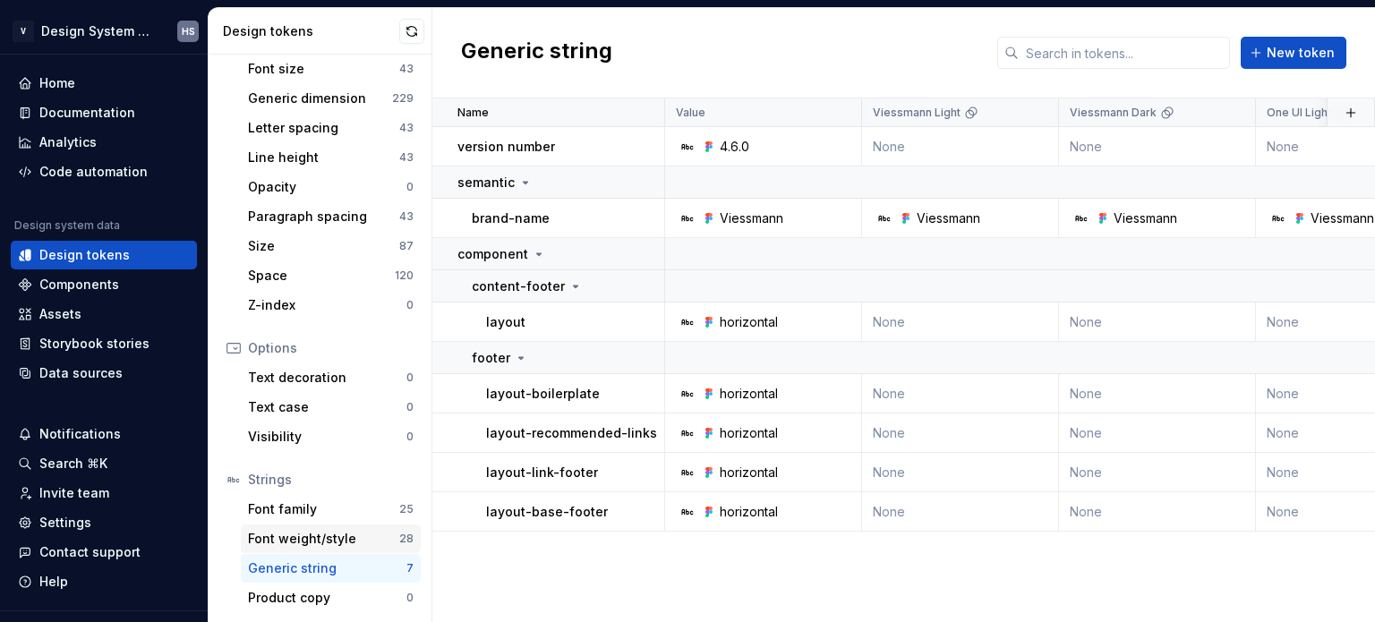
click at [347, 531] on div "Font weight/style" at bounding box center [323, 539] width 151 height 18
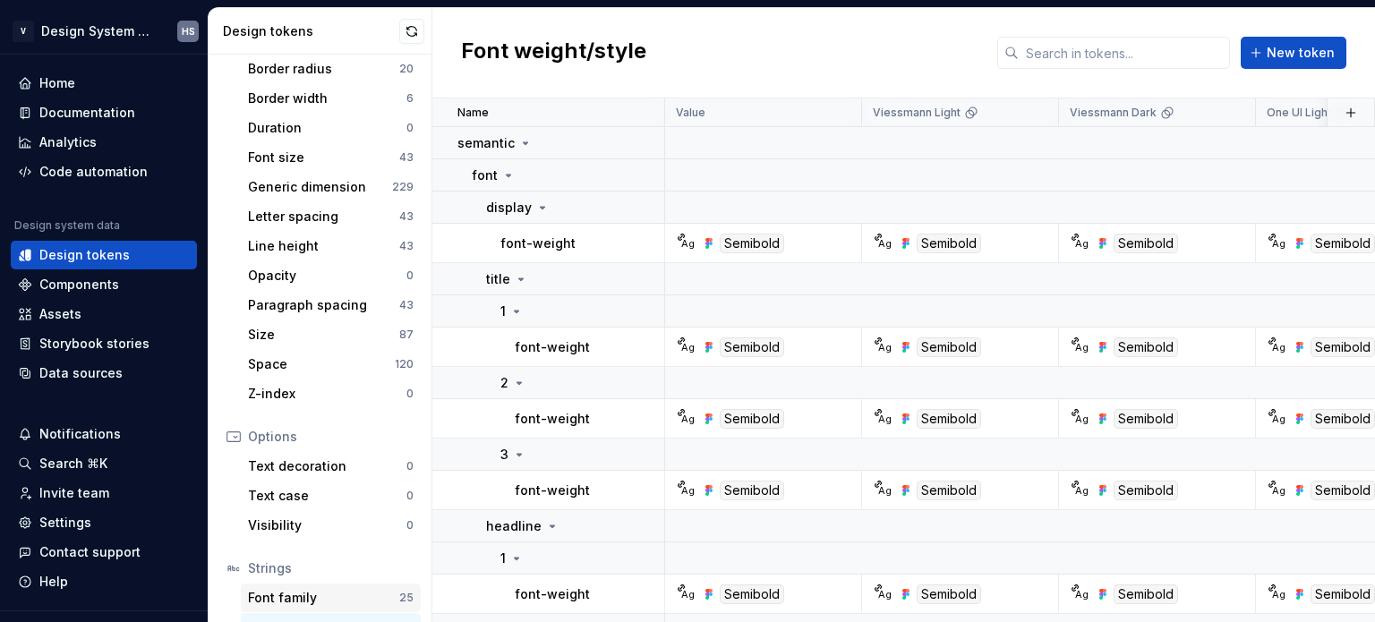
scroll to position [357, 0]
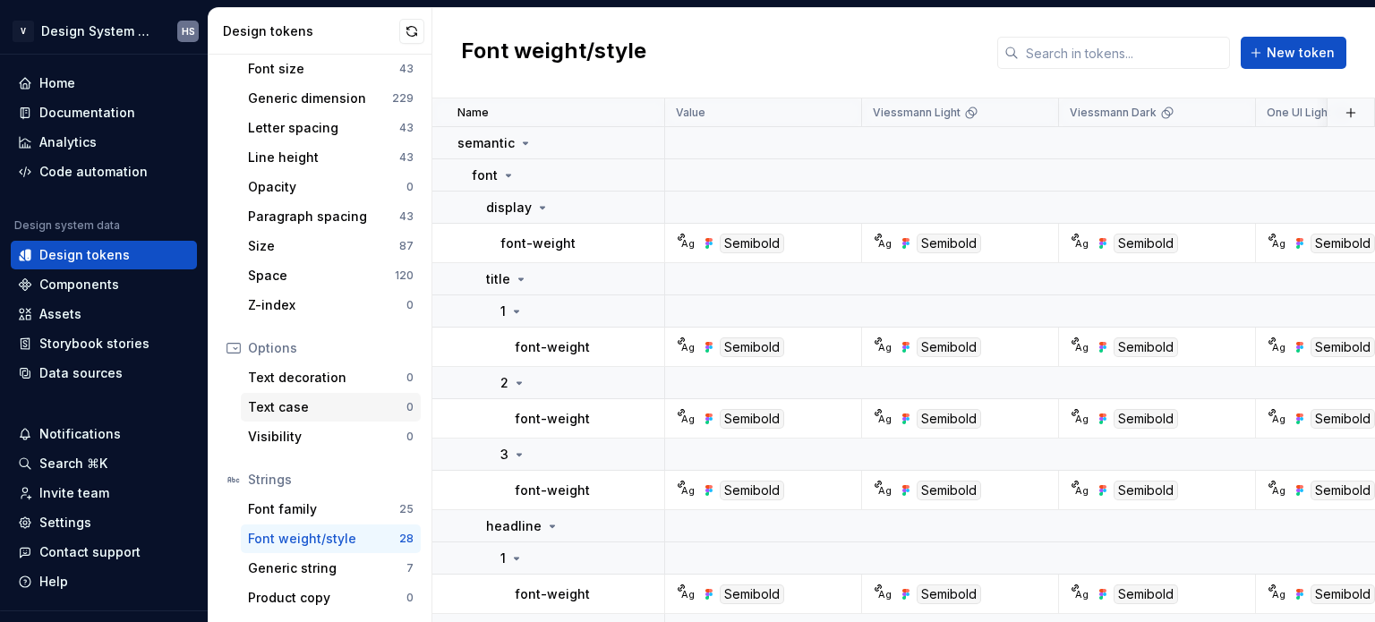
click at [322, 399] on div "Text case" at bounding box center [327, 407] width 158 height 18
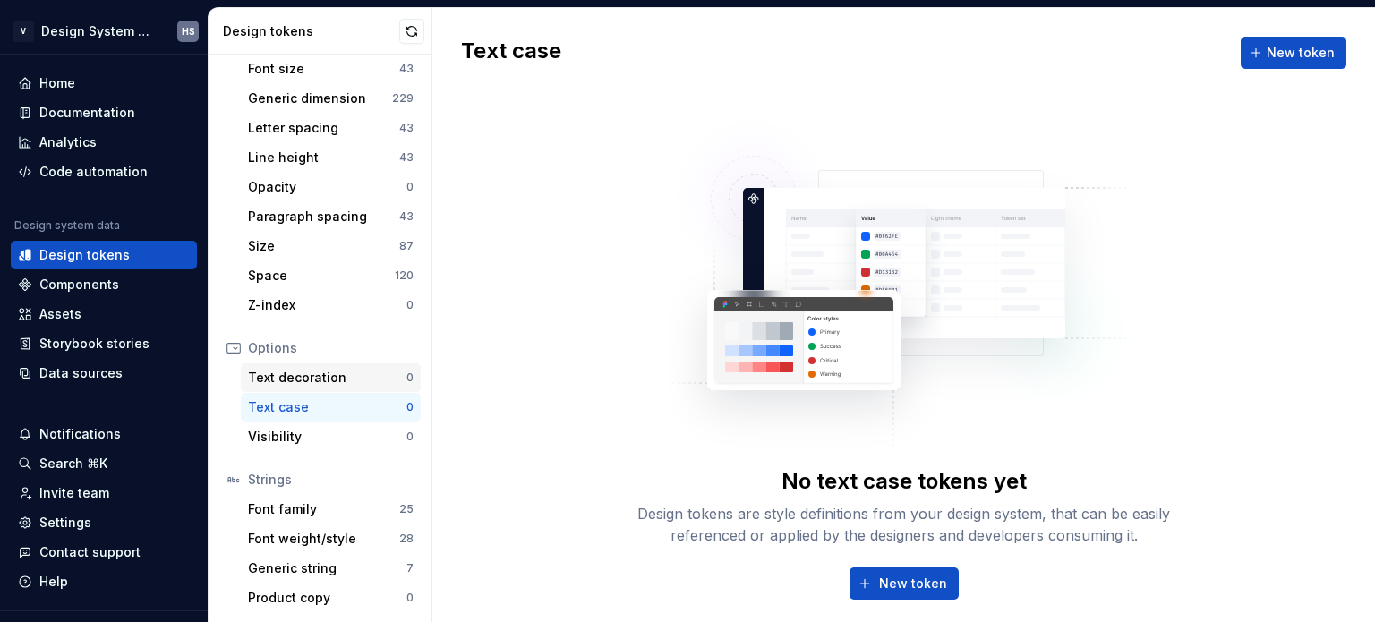
click at [340, 379] on div "Text decoration" at bounding box center [327, 378] width 158 height 18
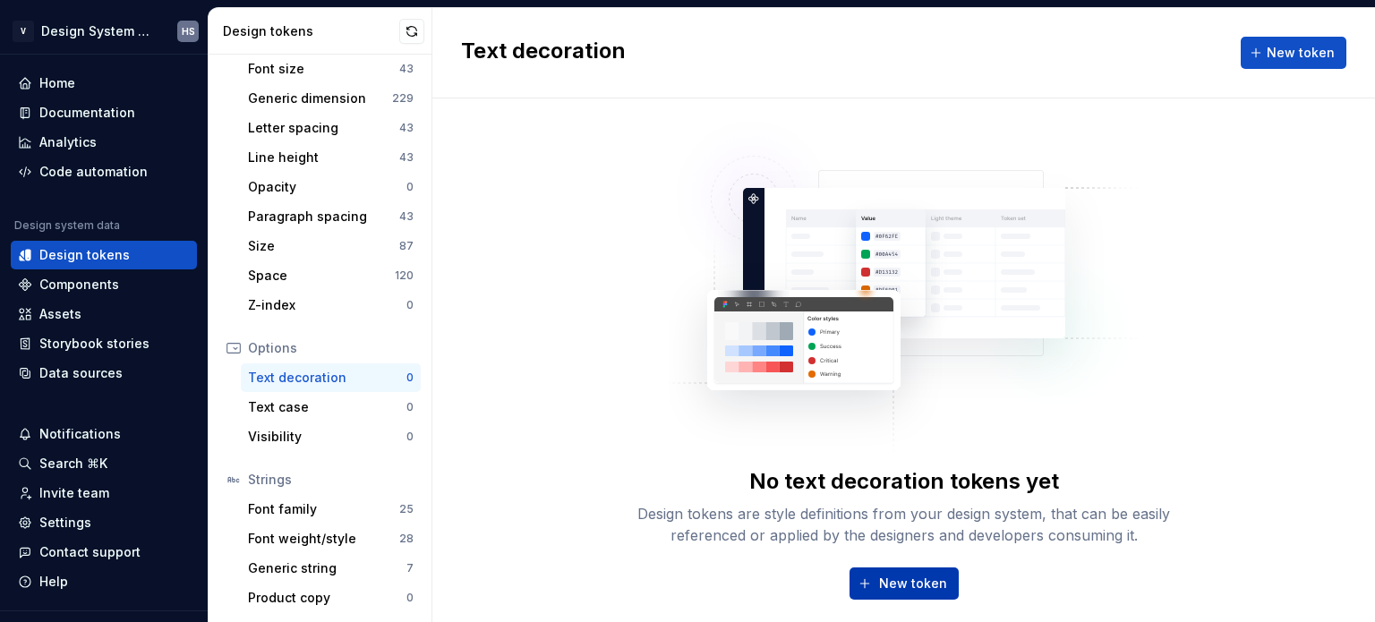
click at [867, 586] on button "New token" at bounding box center [904, 584] width 109 height 32
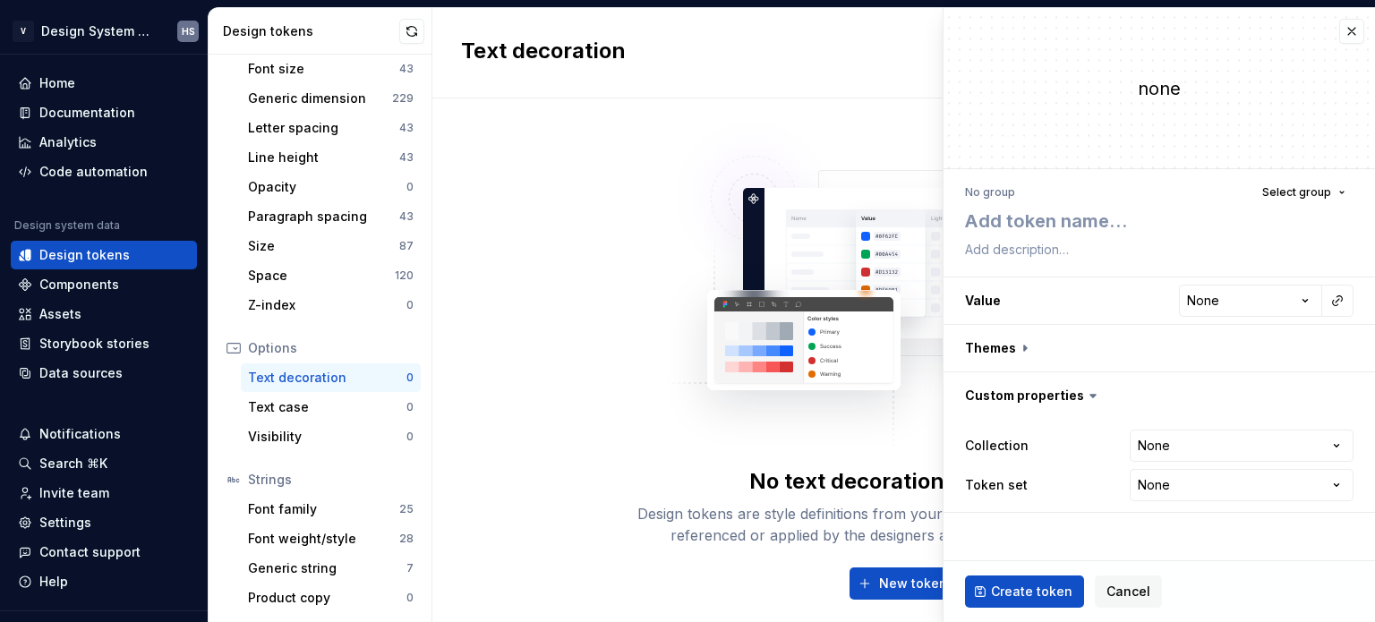
type textarea "*"
click at [1347, 33] on button "button" at bounding box center [1352, 31] width 25 height 25
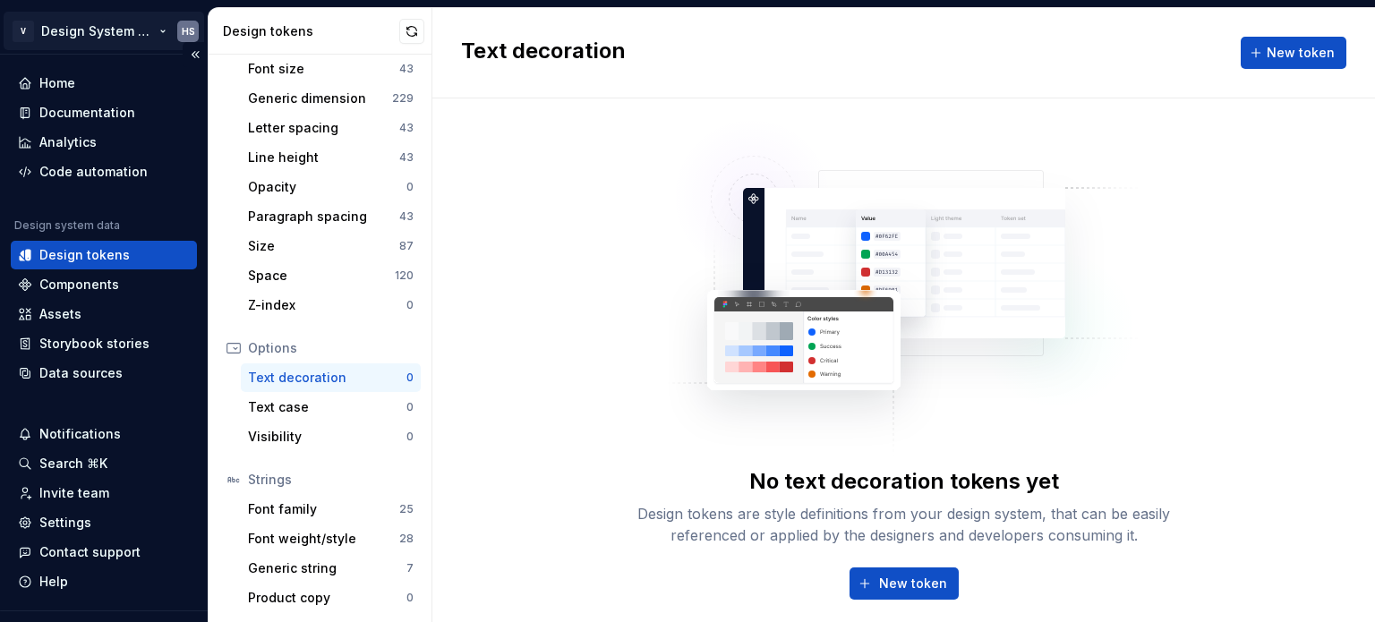
click at [102, 23] on html "V Design System Web (DSW) HS Home Documentation Analytics Code automation Desig…" at bounding box center [687, 311] width 1375 height 622
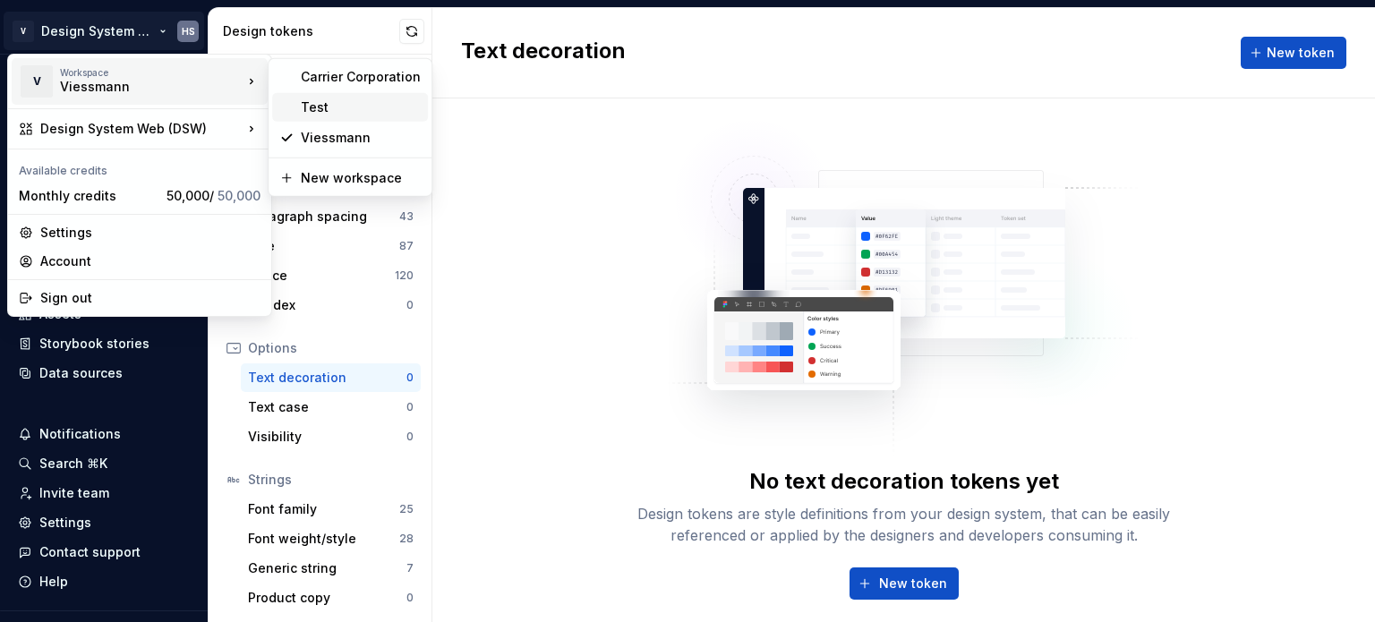
click at [333, 116] on div "Test" at bounding box center [350, 107] width 156 height 29
